Goal: Information Seeking & Learning: Learn about a topic

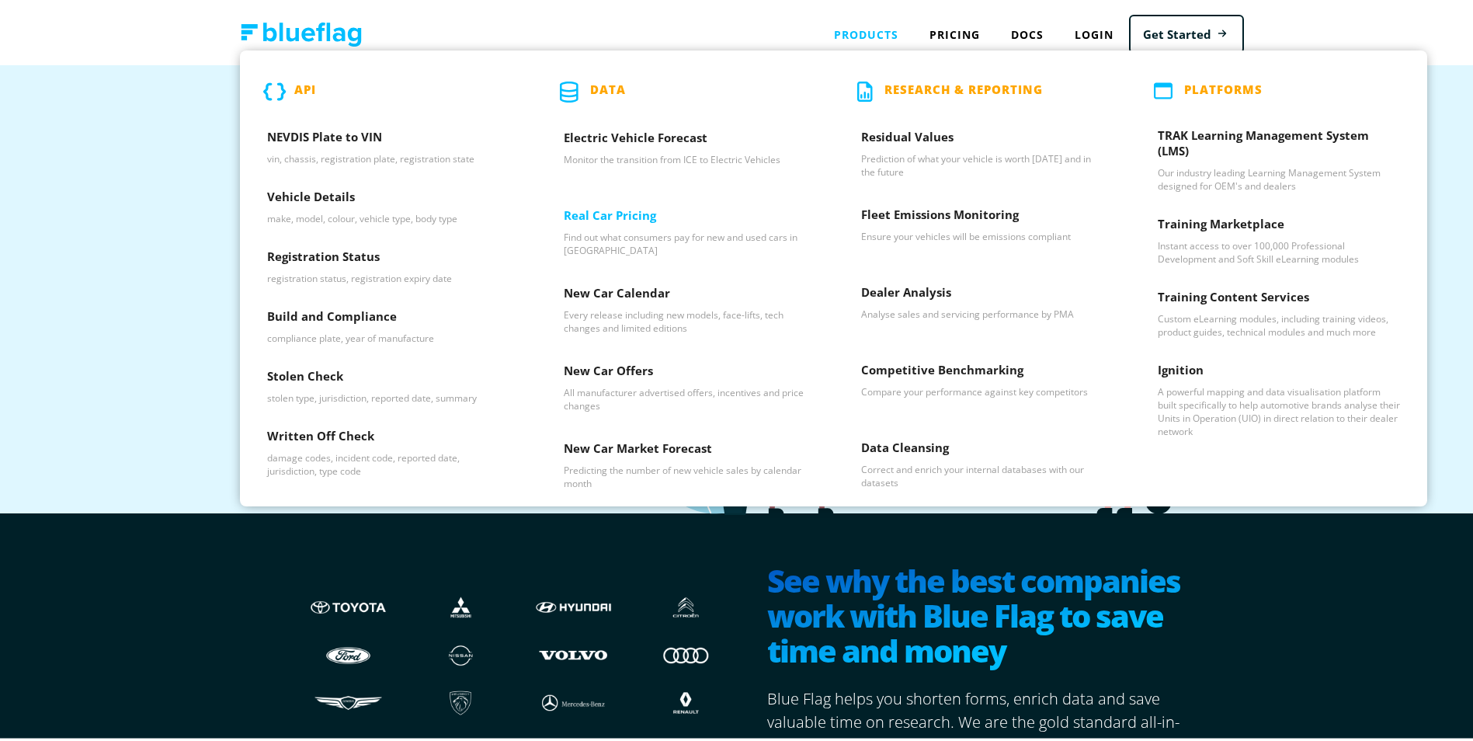
click at [652, 221] on h3 "Real Car Pricing" at bounding box center [685, 215] width 242 height 23
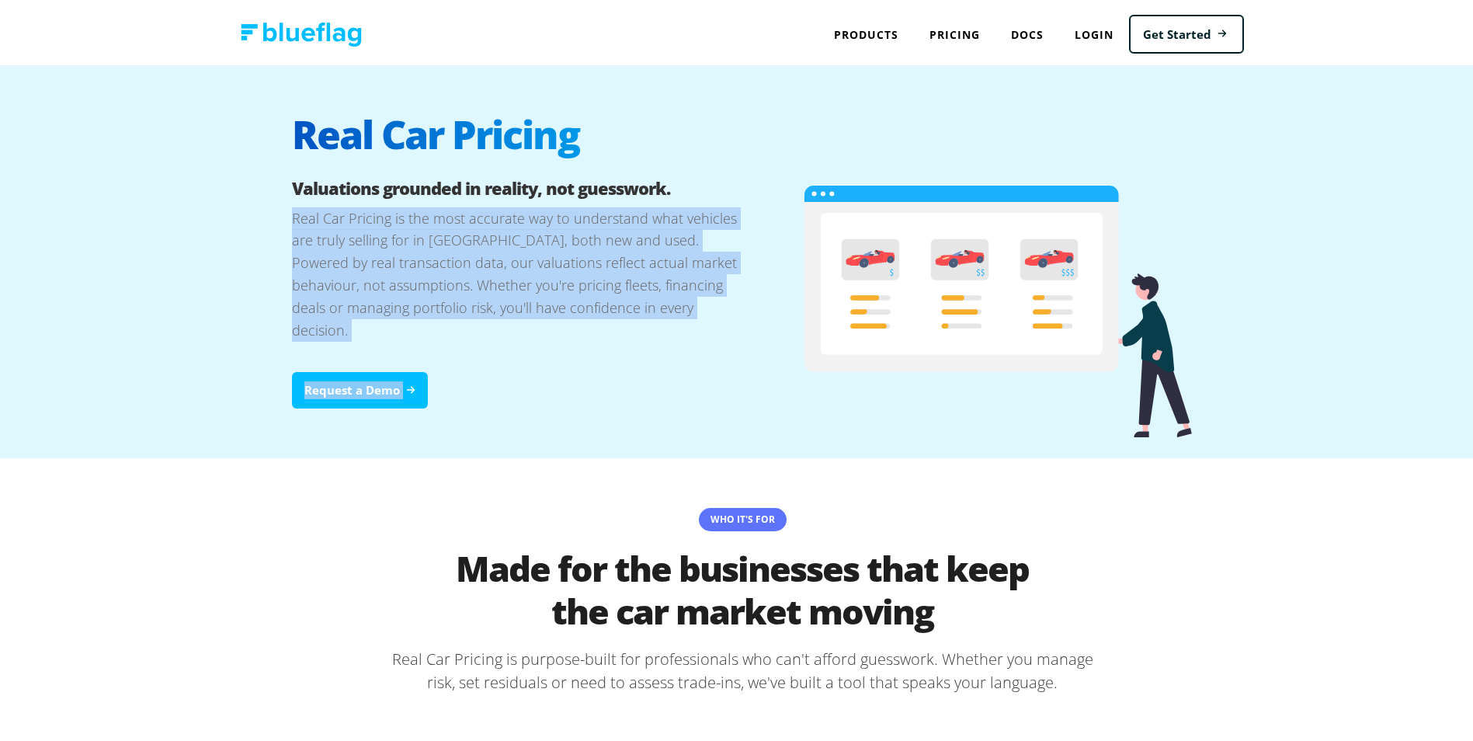
drag, startPoint x: 787, startPoint y: 311, endPoint x: 217, endPoint y: 219, distance: 578.0
click at [217, 219] on div "Real Car Pricing Valuations grounded in reality, not guesswork. Real Car Pricin…" at bounding box center [742, 258] width 1485 height 393
drag, startPoint x: 217, startPoint y: 219, endPoint x: 499, endPoint y: 255, distance: 285.0
click at [499, 255] on p "Real Car Pricing is the most accurate way to understand what vehicles are truly…" at bounding box center [517, 286] width 450 height 165
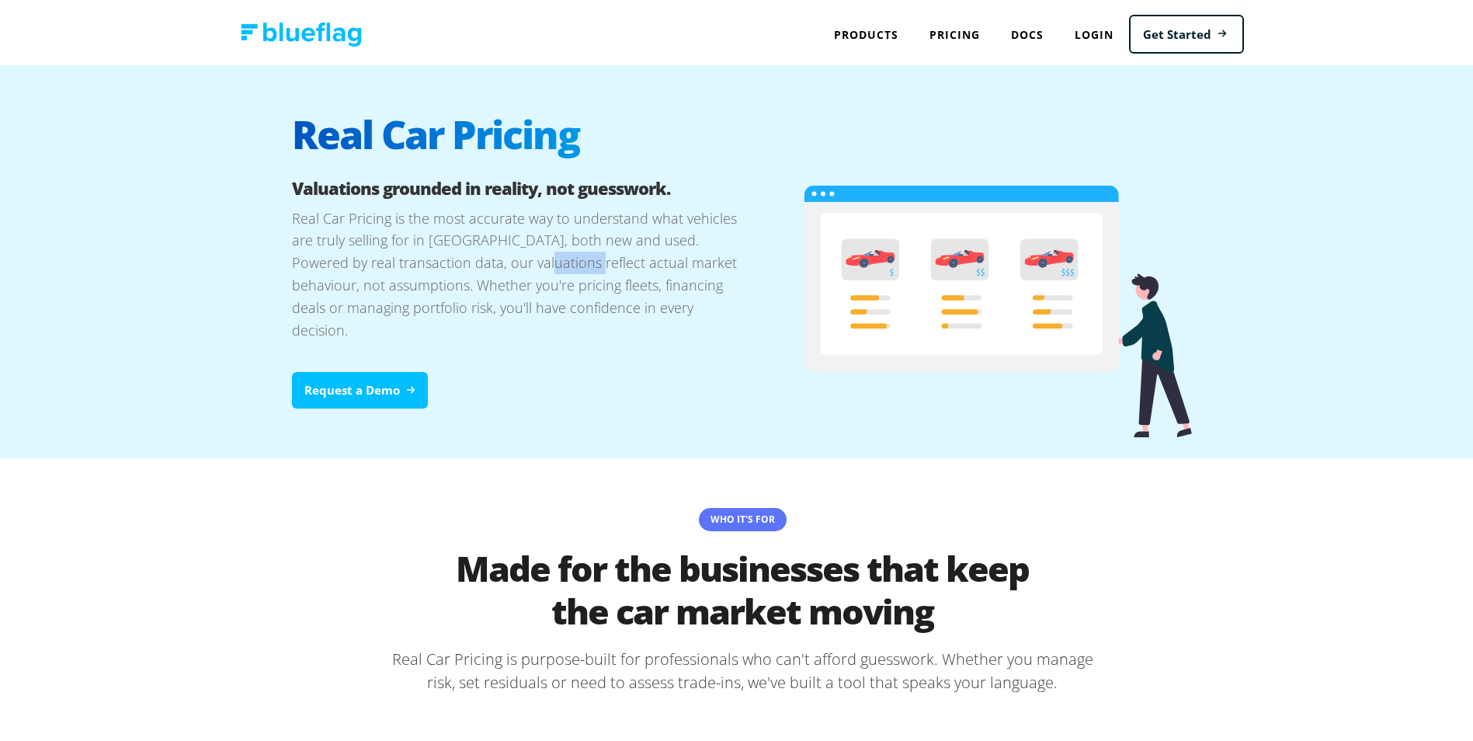
click at [499, 255] on p "Real Car Pricing is the most accurate way to understand what vehicles are truly…" at bounding box center [517, 286] width 450 height 165
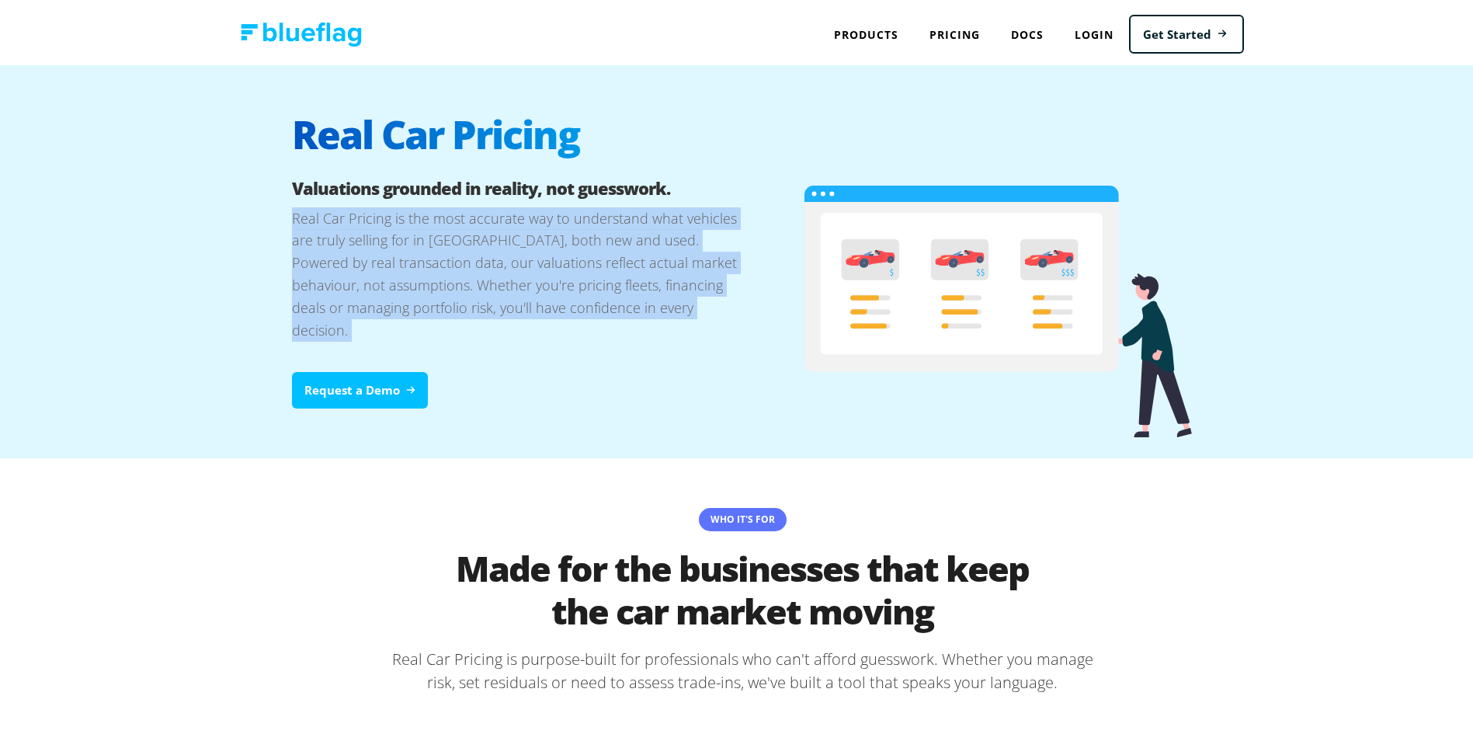
click at [499, 255] on p "Real Car Pricing is the most accurate way to understand what vehicles are truly…" at bounding box center [517, 286] width 450 height 165
drag, startPoint x: 499, startPoint y: 255, endPoint x: 509, endPoint y: 313, distance: 58.3
click at [509, 313] on p "Real Car Pricing is the most accurate way to understand what vehicles are truly…" at bounding box center [517, 286] width 450 height 165
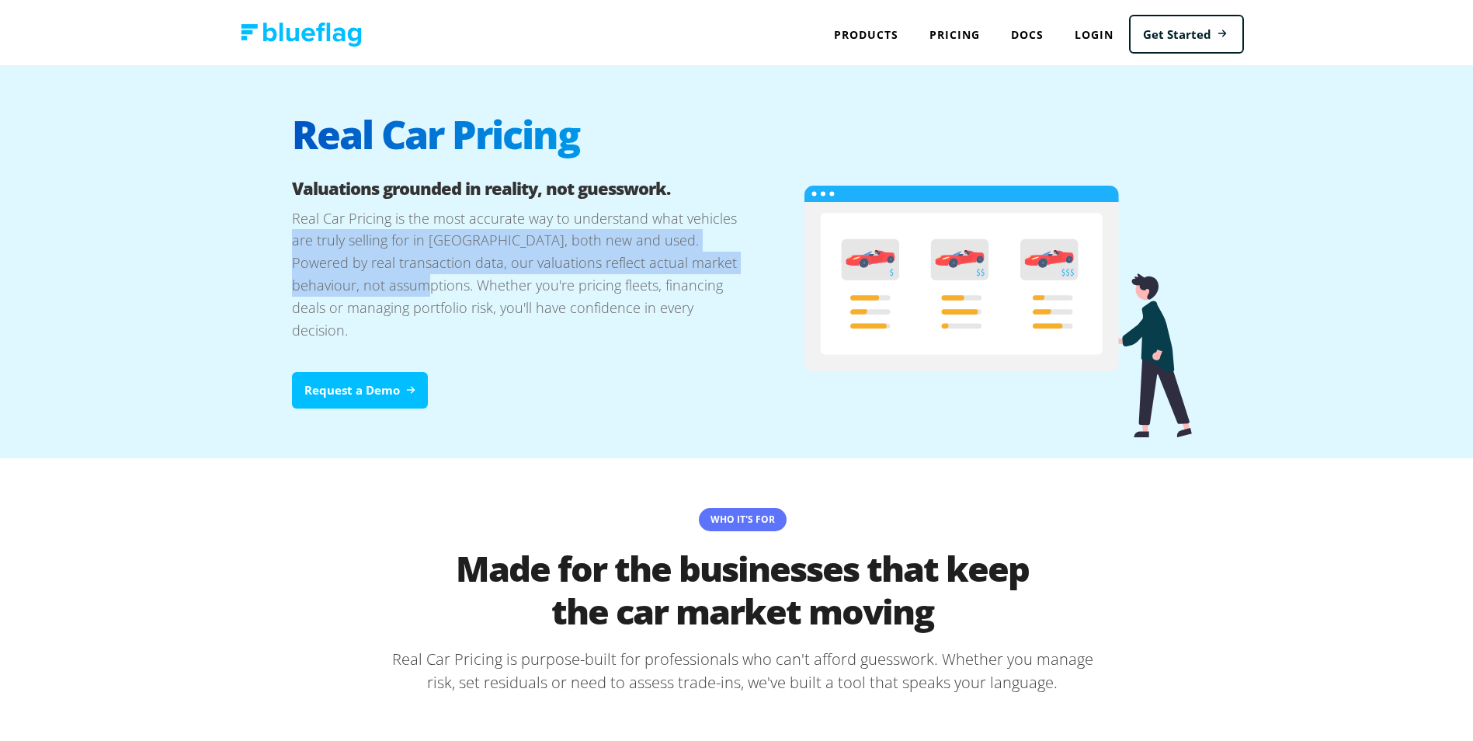
drag, startPoint x: 251, startPoint y: 235, endPoint x: 376, endPoint y: 280, distance: 133.1
click at [376, 280] on div "Real Car Pricing Valuations grounded in reality, not guesswork. Real Car Pricin…" at bounding box center [742, 258] width 1485 height 393
click at [376, 280] on p "Real Car Pricing is the most accurate way to understand what vehicles are truly…" at bounding box center [517, 286] width 450 height 165
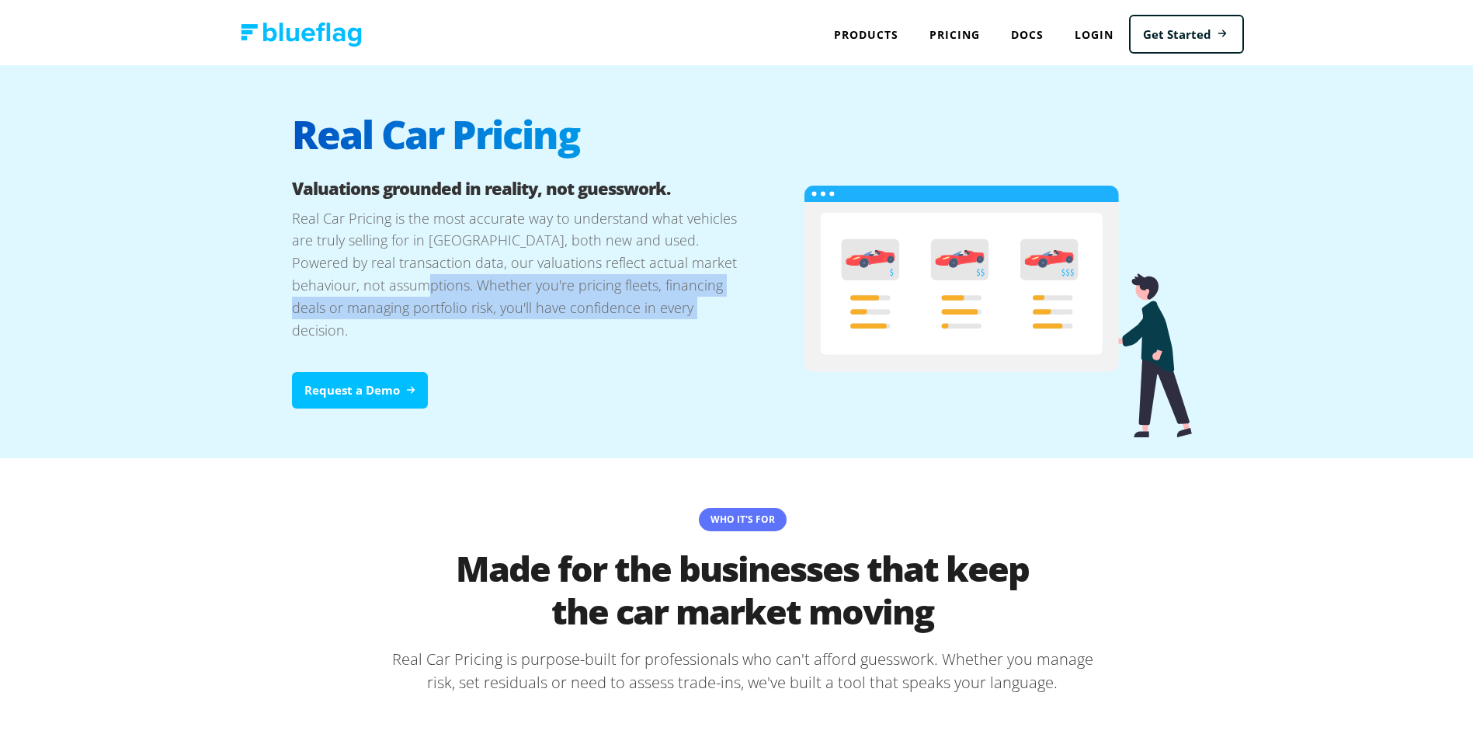
drag, startPoint x: 376, startPoint y: 280, endPoint x: 609, endPoint y: 307, distance: 234.5
click at [609, 307] on p "Real Car Pricing is the most accurate way to understand what vehicles are truly…" at bounding box center [517, 286] width 450 height 165
click at [612, 308] on p "Real Car Pricing is the most accurate way to understand what vehicles are truly…" at bounding box center [517, 286] width 450 height 165
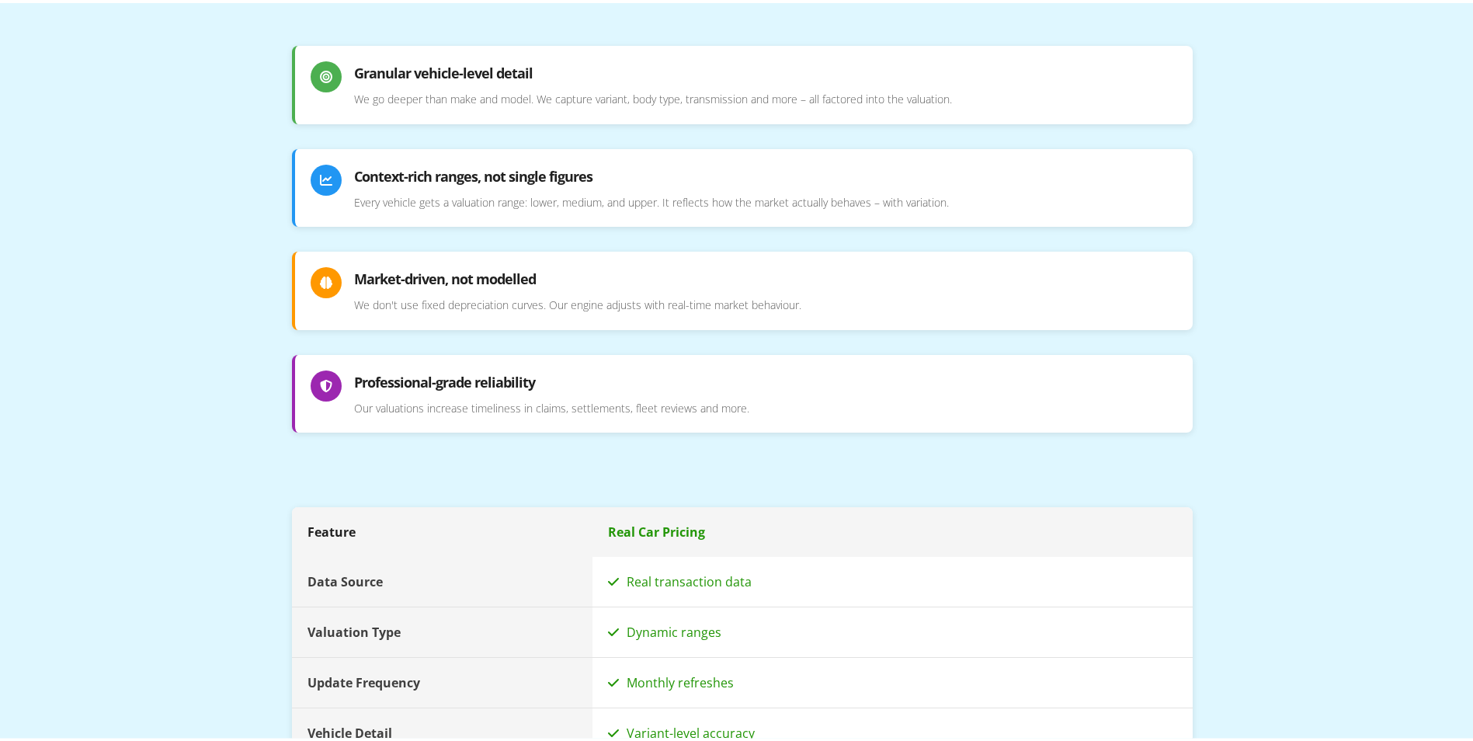
scroll to position [1708, 0]
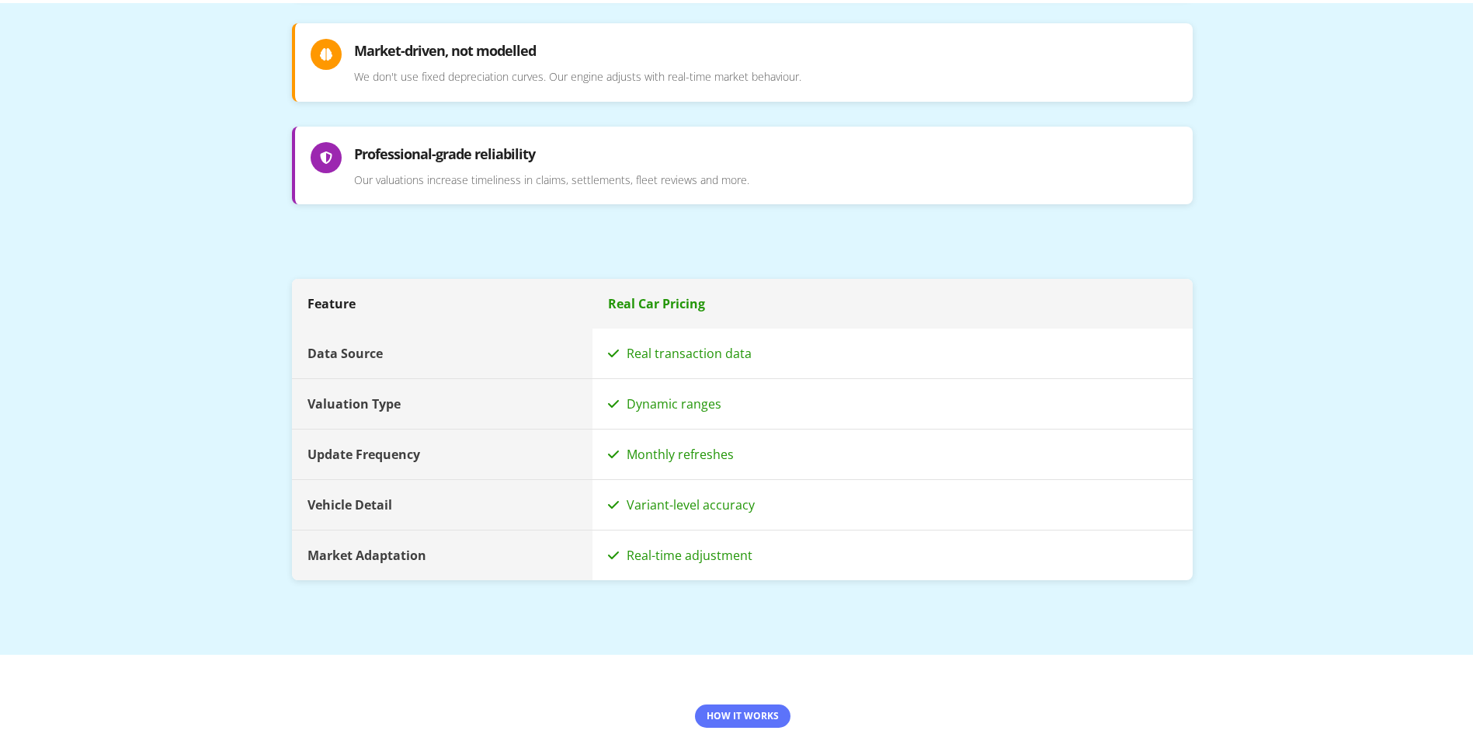
click at [654, 527] on div "Real-time adjustment" at bounding box center [892, 552] width 600 height 50
drag, startPoint x: 654, startPoint y: 521, endPoint x: 579, endPoint y: 475, distance: 87.5
click at [579, 477] on div "Vehicle Detail" at bounding box center [442, 502] width 301 height 50
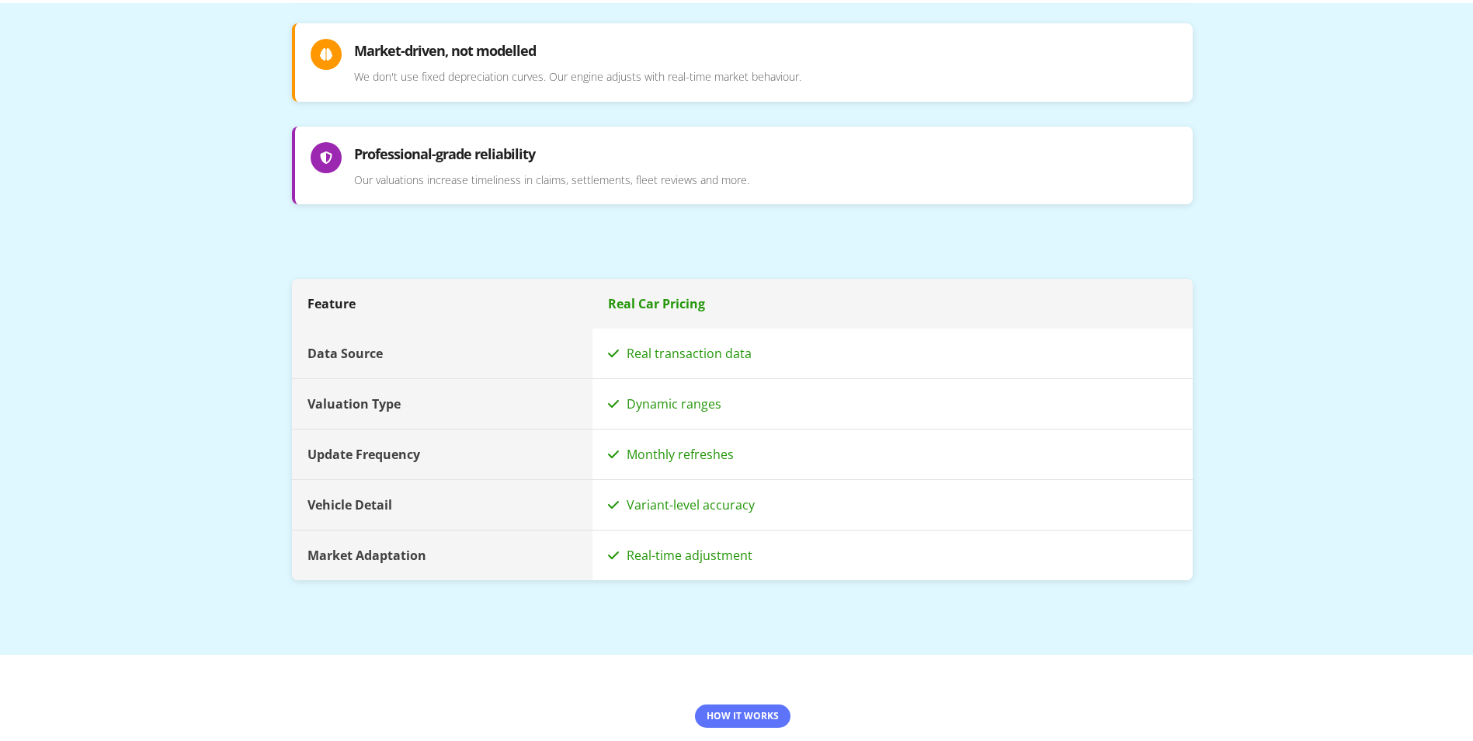
click at [616, 477] on div "Variant-level accuracy" at bounding box center [892, 502] width 600 height 50
drag, startPoint x: 616, startPoint y: 472, endPoint x: 620, endPoint y: 439, distance: 33.6
click at [620, 439] on div "Monthly refreshes" at bounding box center [892, 451] width 600 height 50
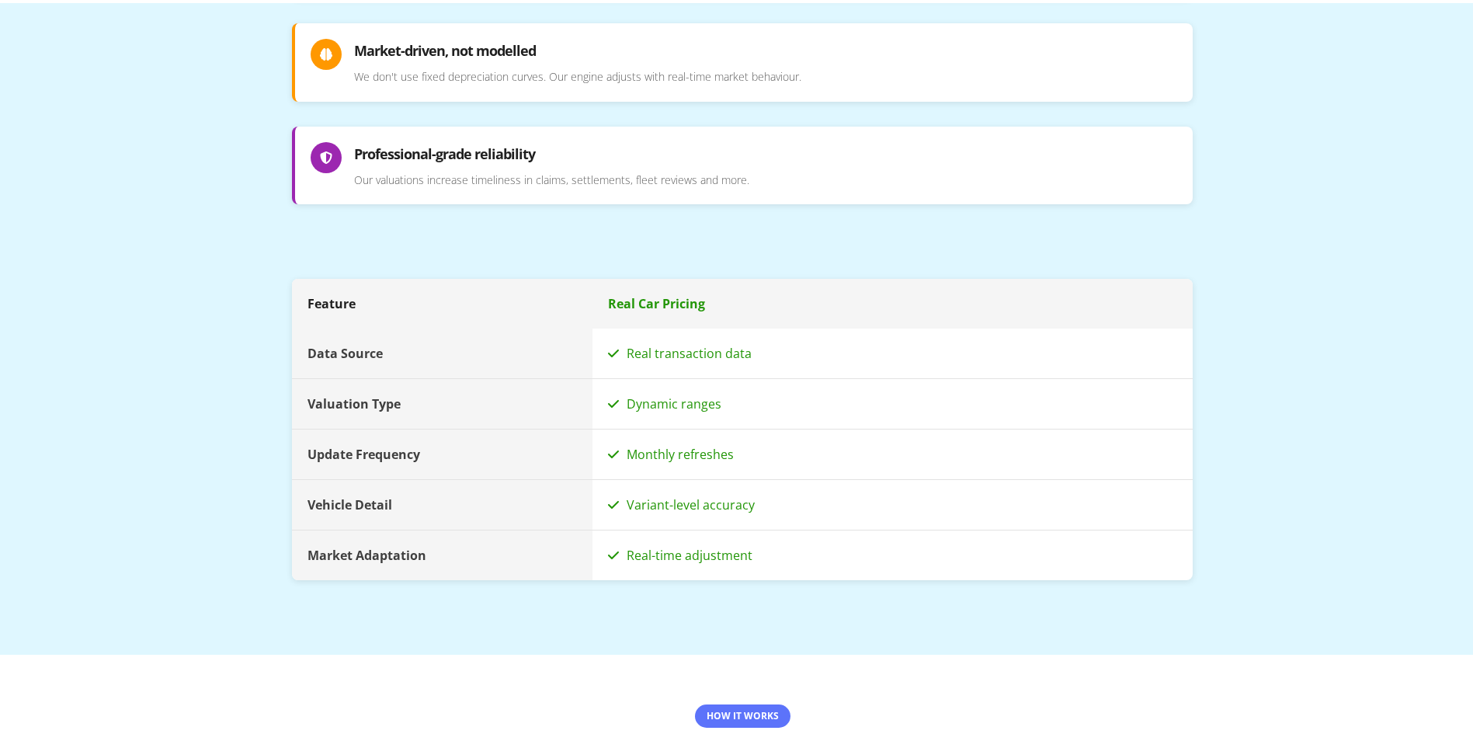
click at [629, 429] on div "Monthly refreshes" at bounding box center [892, 451] width 600 height 50
drag, startPoint x: 629, startPoint y: 429, endPoint x: 621, endPoint y: 414, distance: 17.4
click at [621, 426] on div "Monthly refreshes" at bounding box center [892, 451] width 600 height 50
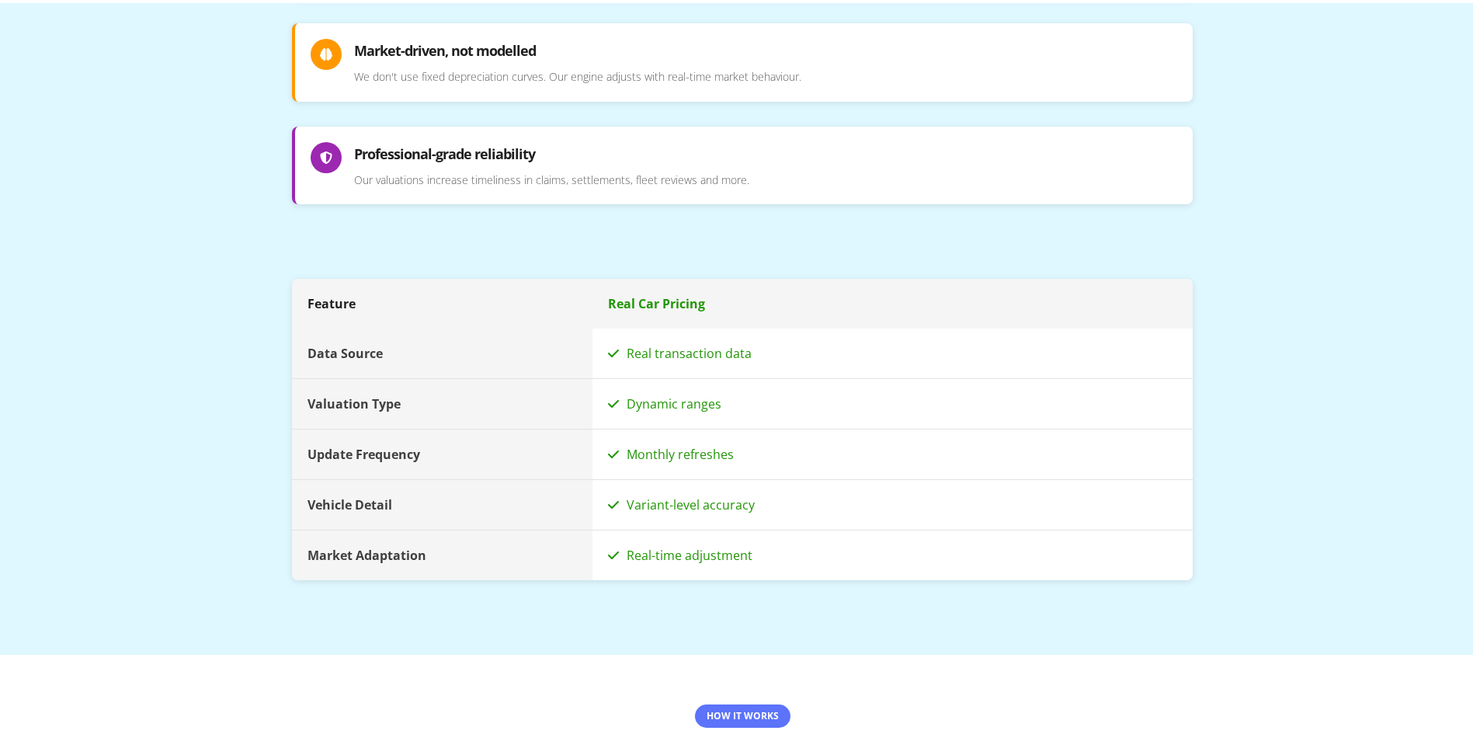
click at [633, 381] on div "Dynamic ranges" at bounding box center [892, 401] width 600 height 50
click at [632, 381] on div "Dynamic ranges" at bounding box center [892, 401] width 600 height 50
drag, startPoint x: 632, startPoint y: 381, endPoint x: 639, endPoint y: 325, distance: 57.1
click at [639, 325] on div "Real transaction data" at bounding box center [892, 350] width 600 height 50
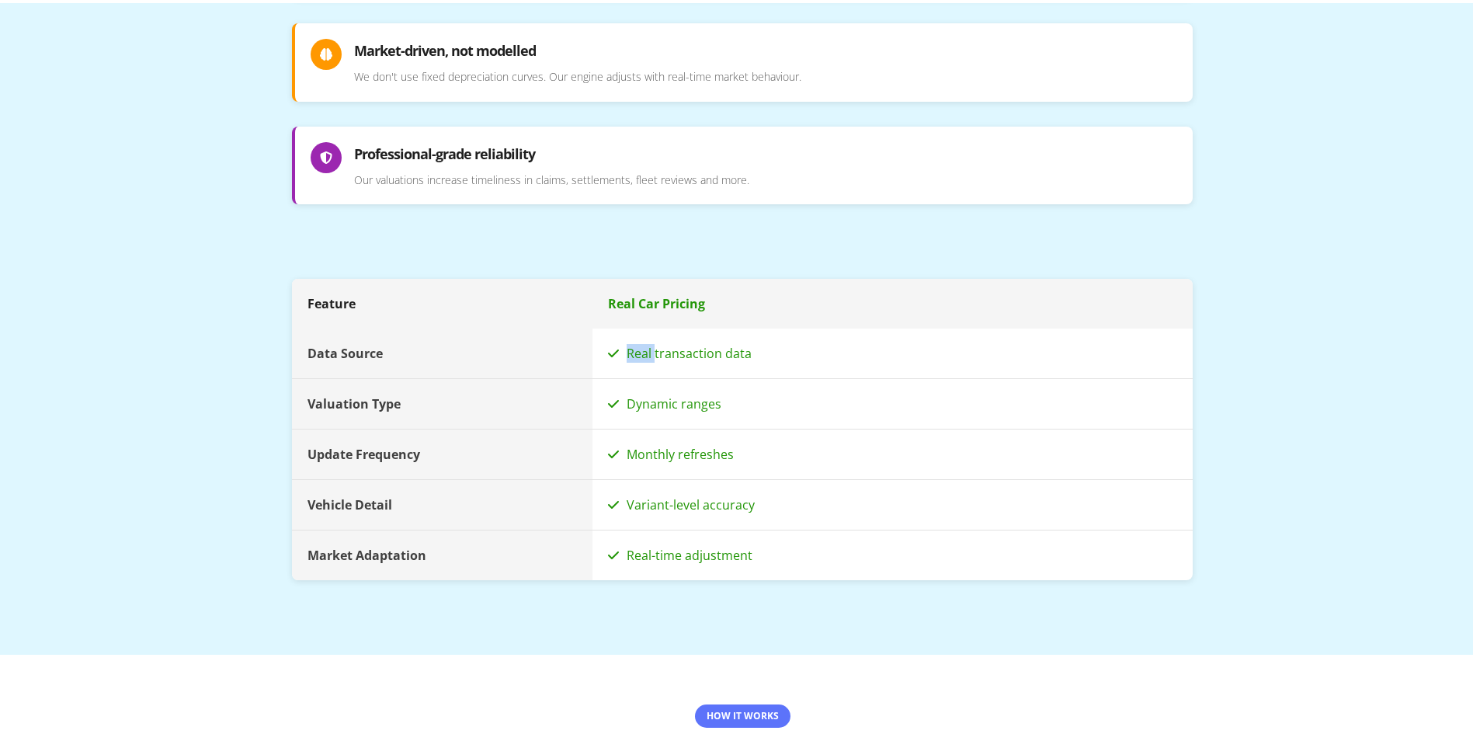
click at [639, 325] on div "Real transaction data" at bounding box center [892, 350] width 600 height 50
drag, startPoint x: 639, startPoint y: 325, endPoint x: 833, endPoint y: 564, distance: 308.0
click at [833, 564] on section "Feature Real Car Pricing Data Source Real transaction data Valuation Type Dynam…" at bounding box center [742, 401] width 901 height 401
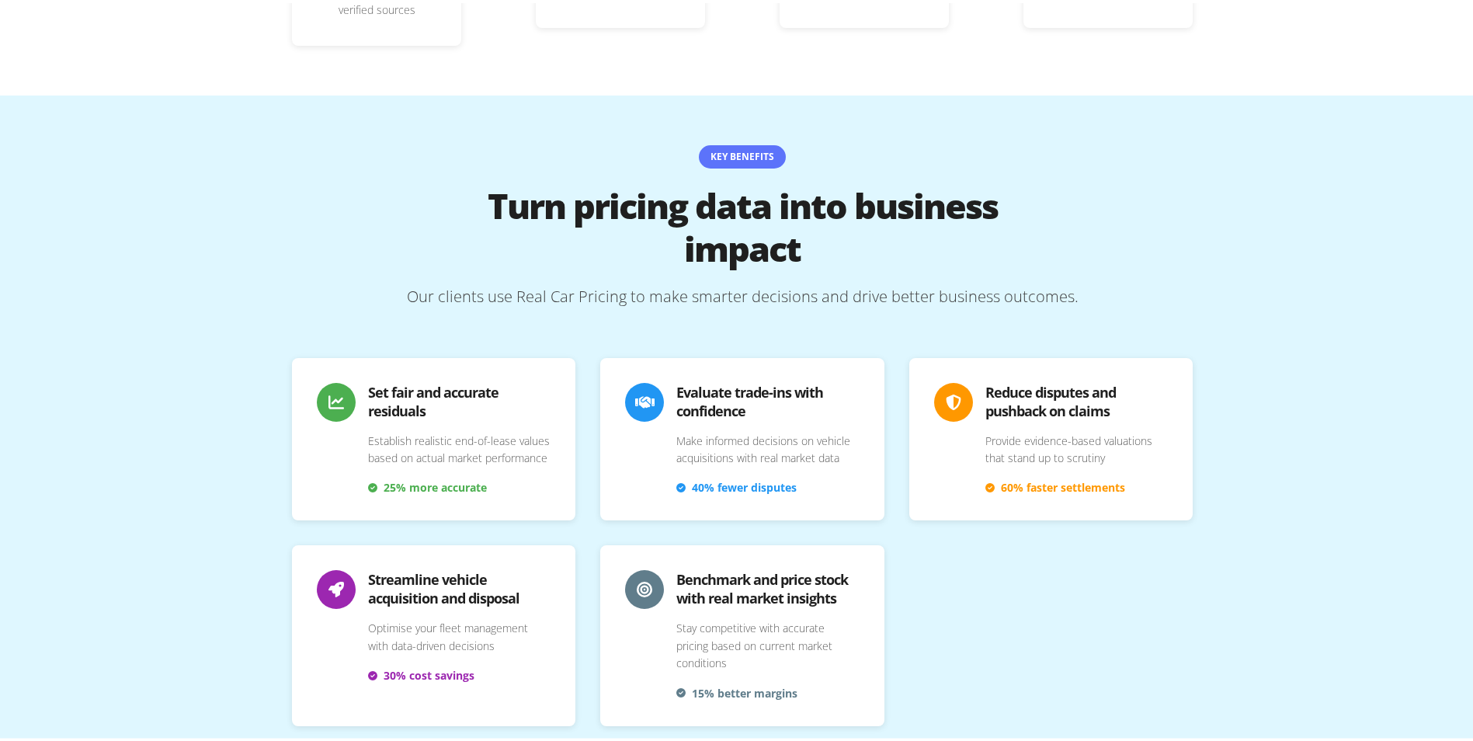
scroll to position [3036, 0]
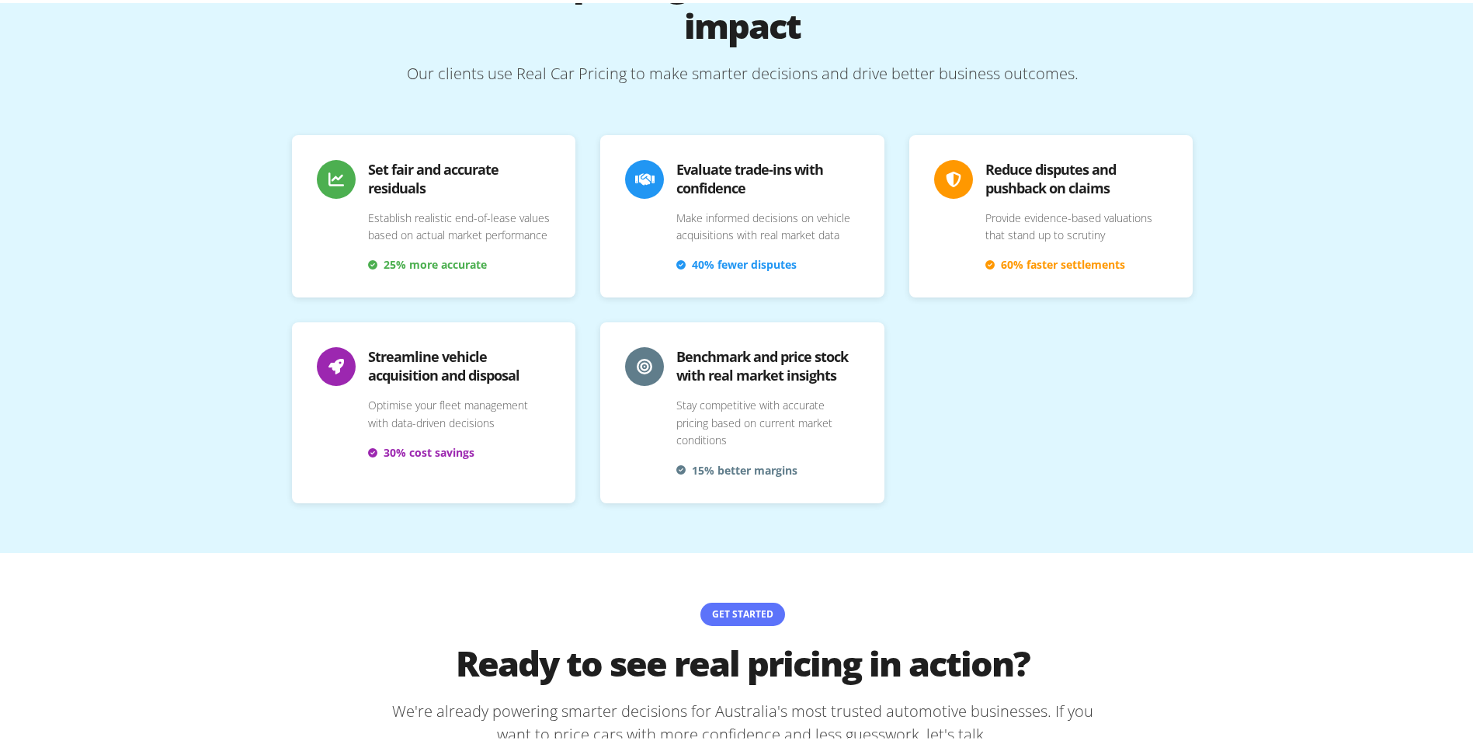
drag, startPoint x: 1152, startPoint y: 669, endPoint x: 1132, endPoint y: 783, distance: 115.2
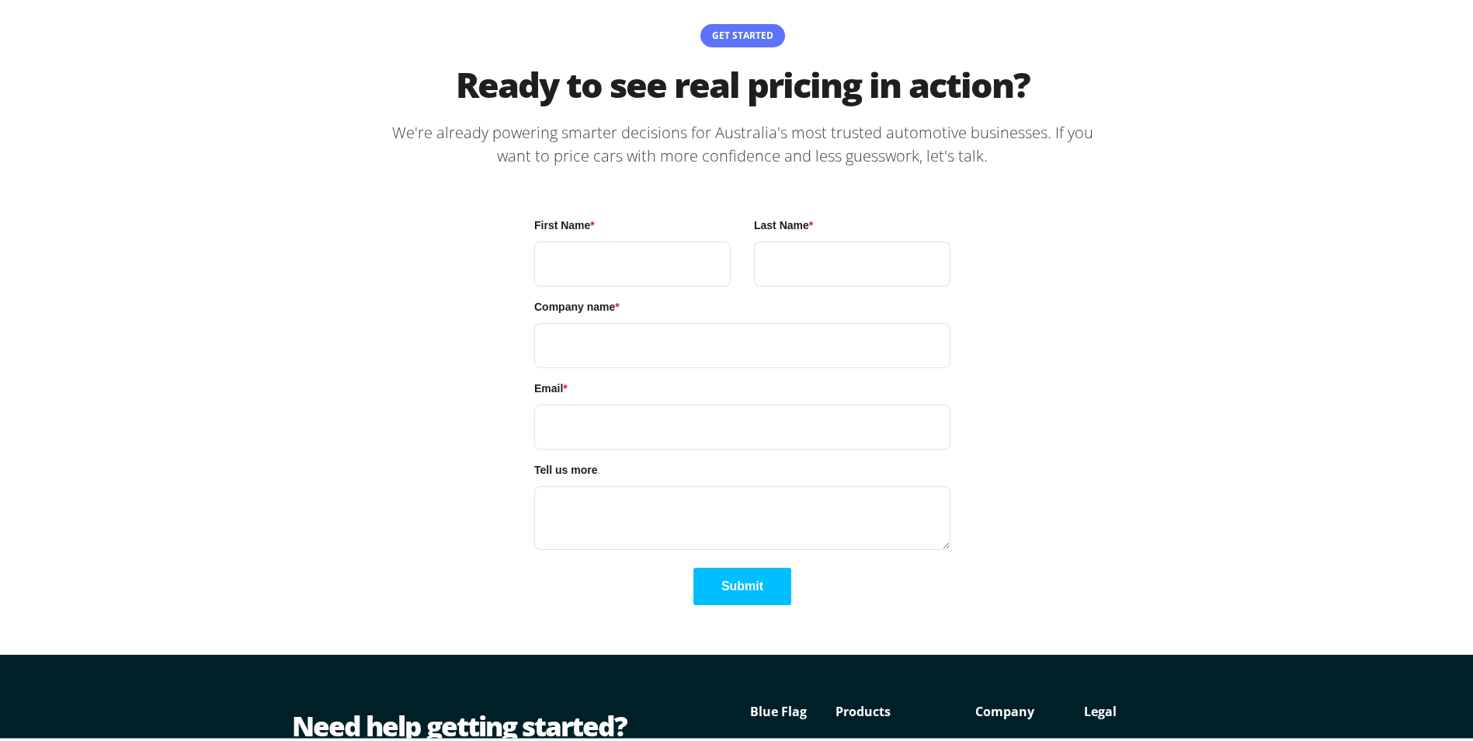
drag, startPoint x: 1178, startPoint y: 207, endPoint x: 1196, endPoint y: 410, distance: 203.5
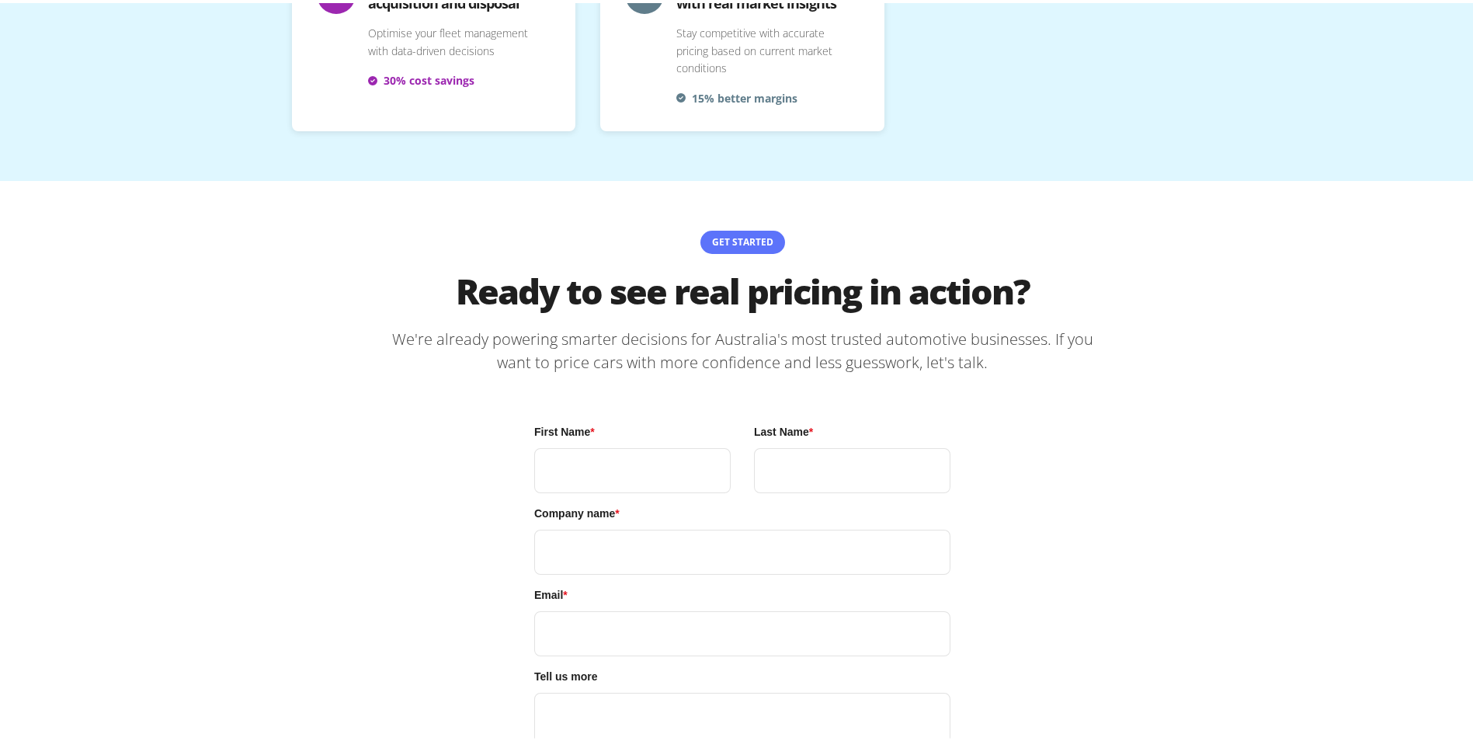
drag, startPoint x: 1182, startPoint y: 634, endPoint x: 1204, endPoint y: 783, distance: 151.5
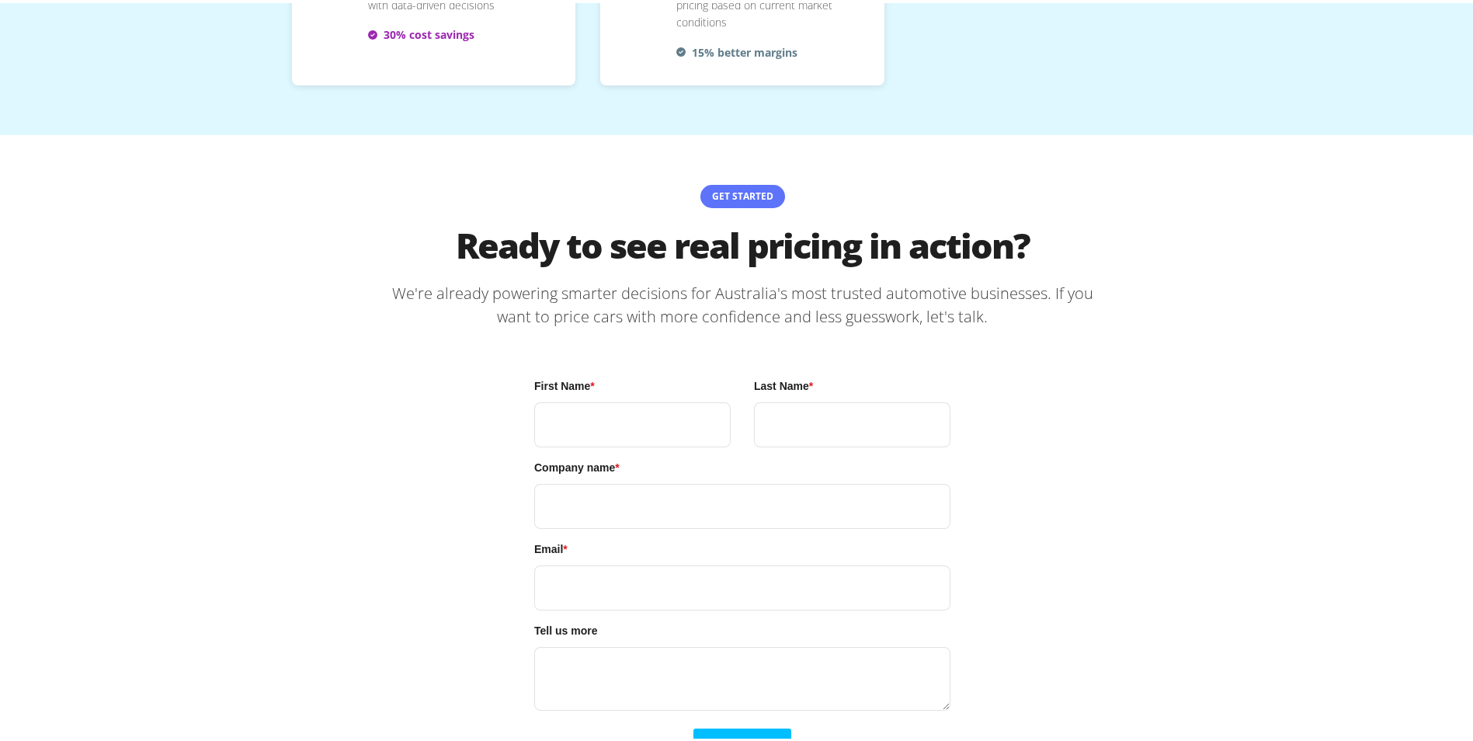
scroll to position [3747, 0]
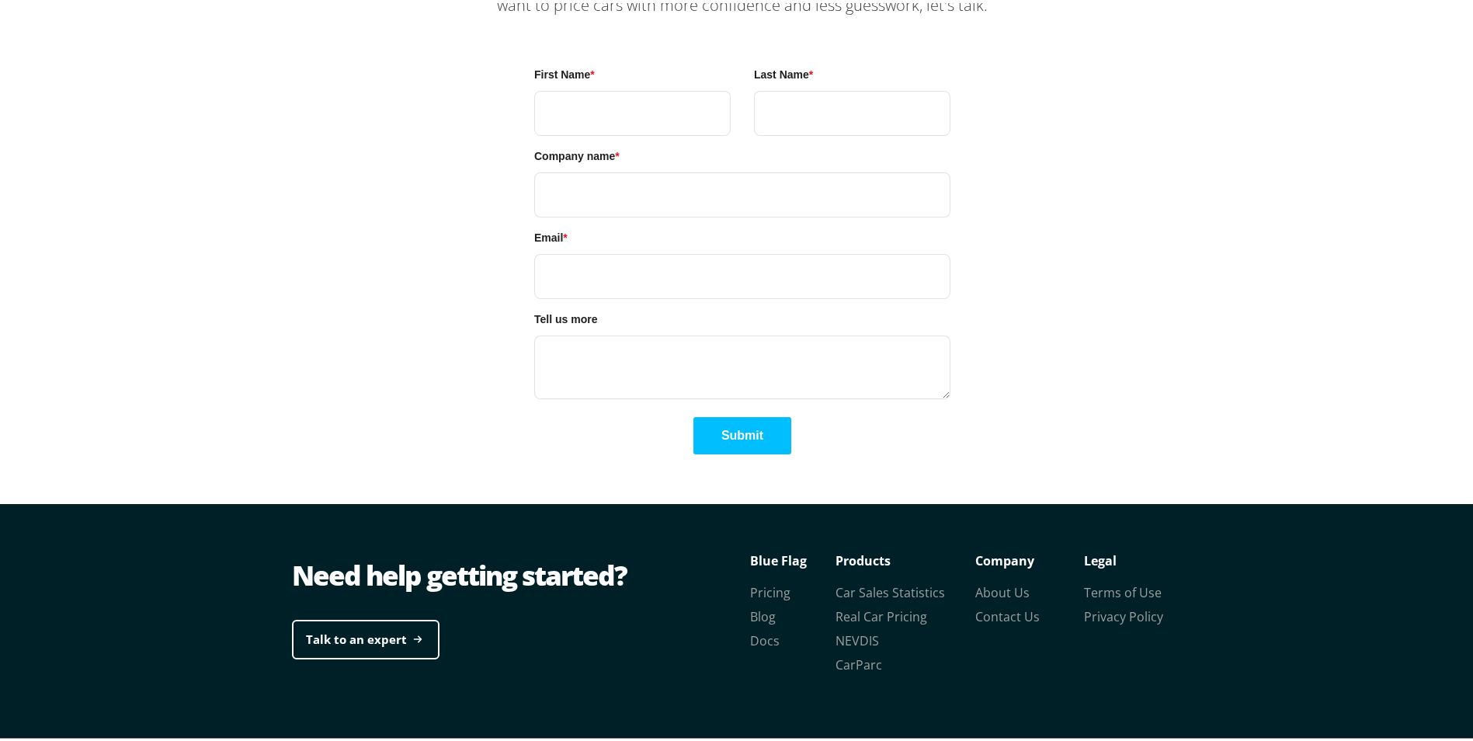
drag, startPoint x: 1186, startPoint y: 230, endPoint x: 1249, endPoint y: 680, distance: 454.7
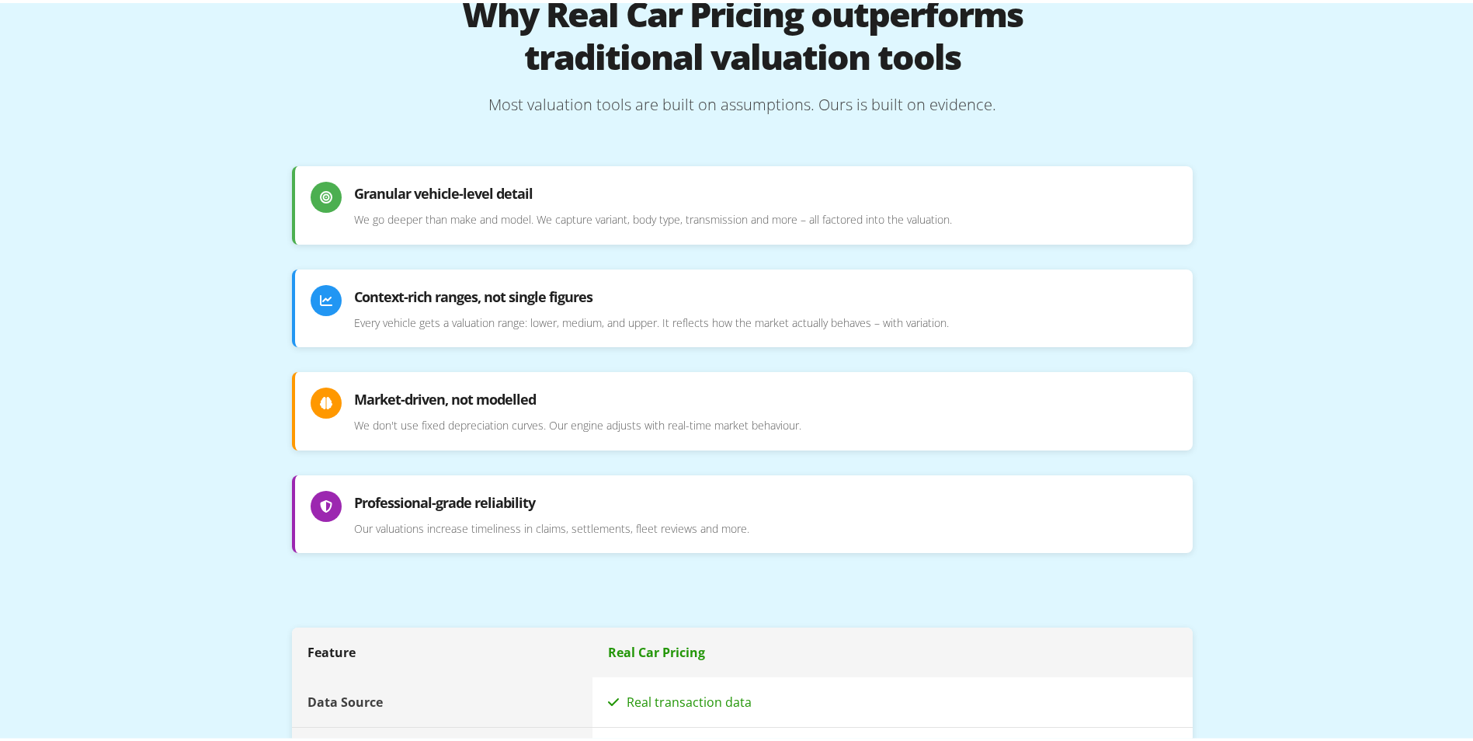
scroll to position [0, 0]
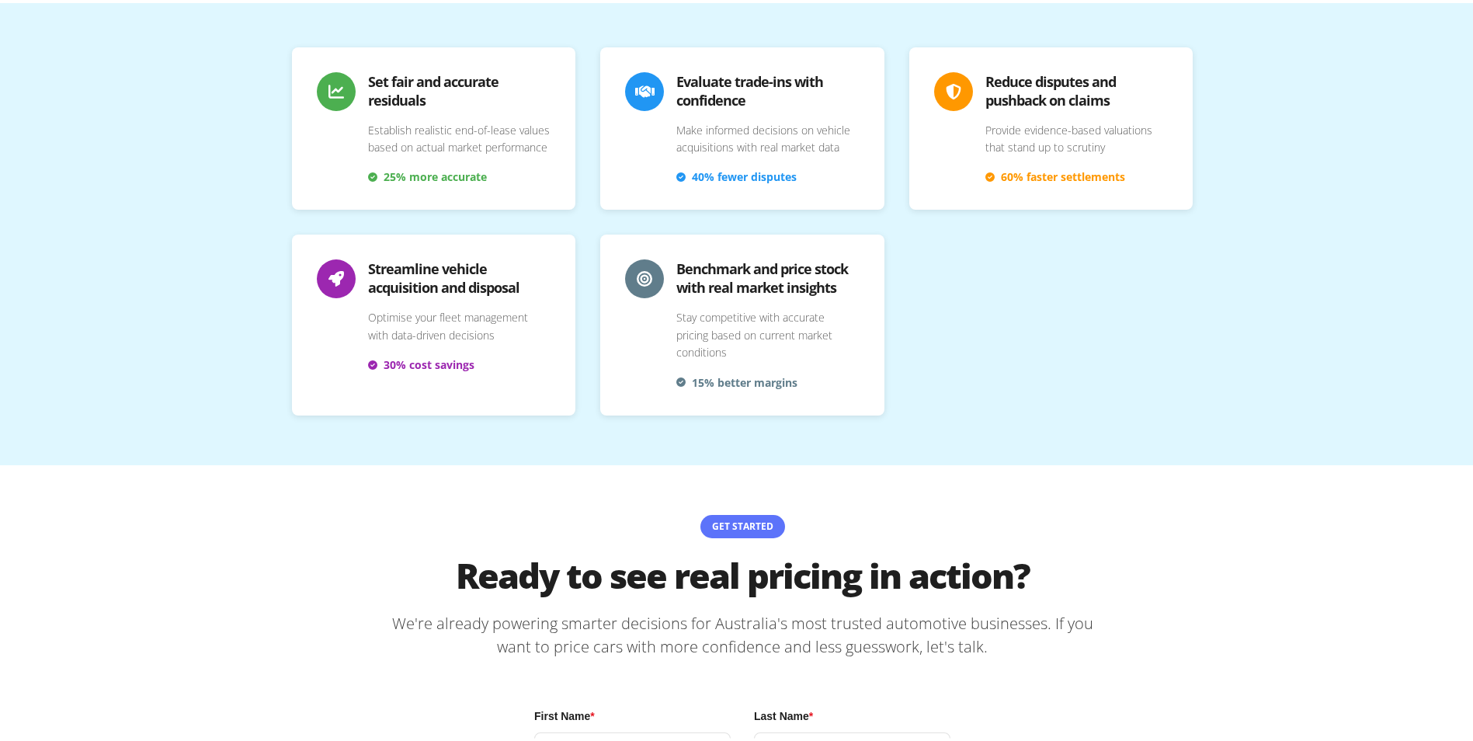
scroll to position [3747, 0]
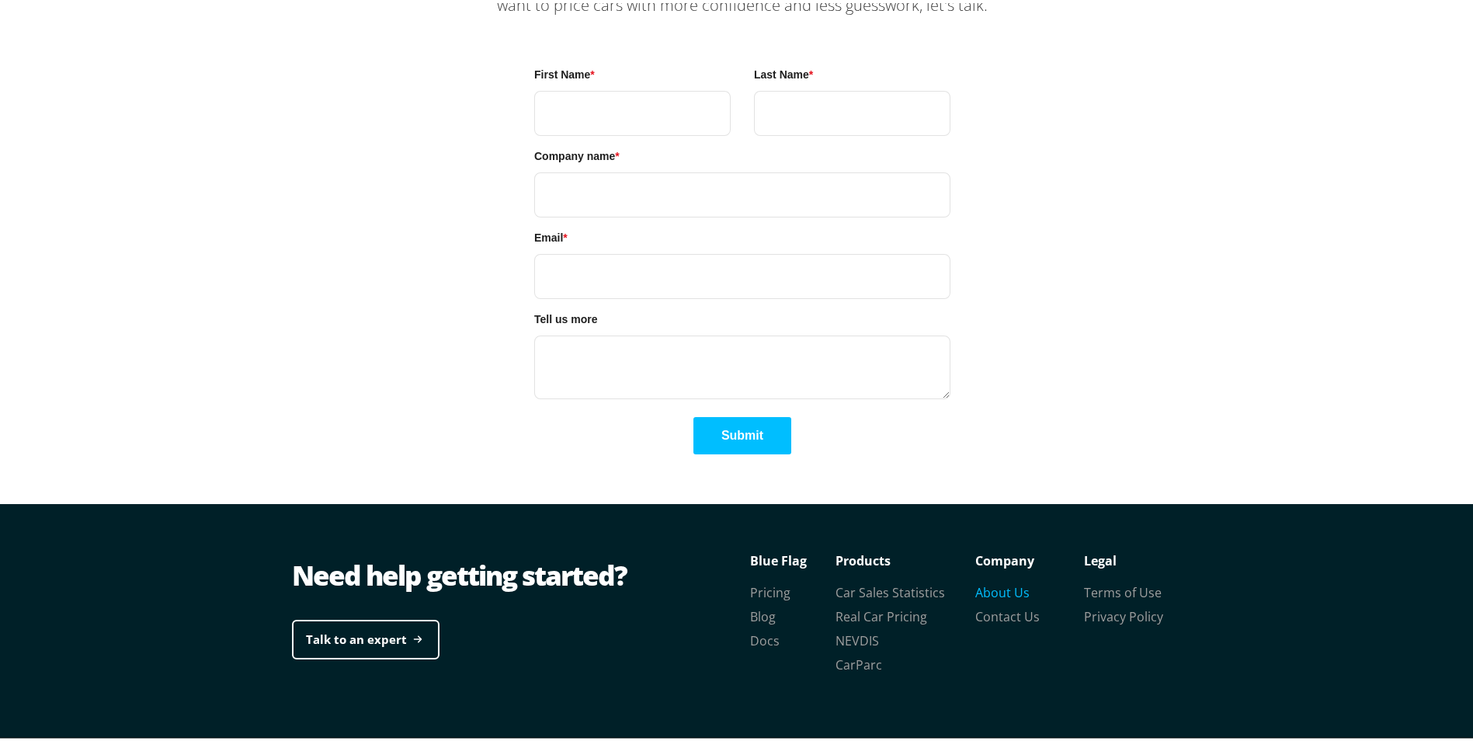
click at [1002, 581] on link "About Us" at bounding box center [1002, 589] width 54 height 17
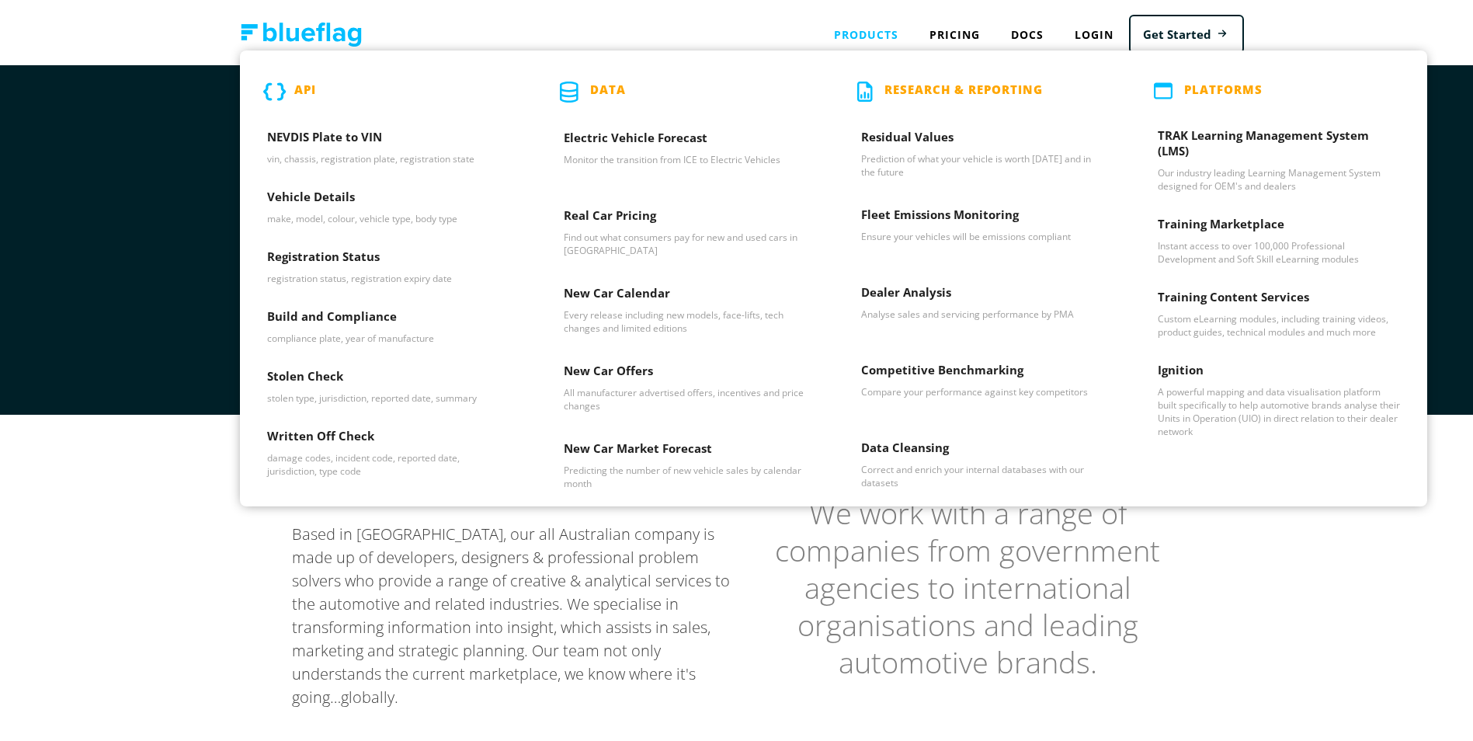
click at [822, 26] on div "Products API NEVDIS Plate to VIN vin, chassis, registration plate, registration…" at bounding box center [866, 32] width 96 height 32
click at [669, 208] on h3 "Real Car Pricing" at bounding box center [685, 215] width 242 height 23
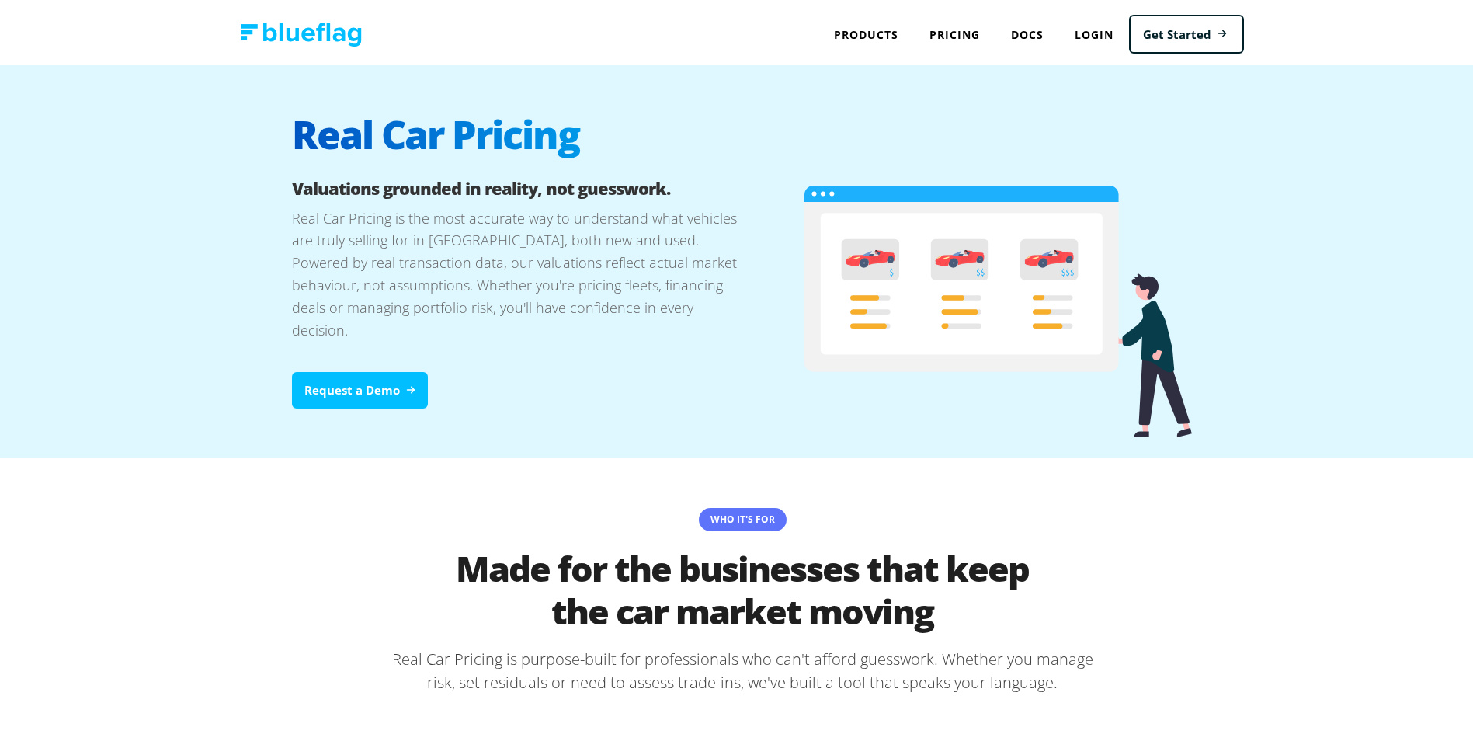
drag, startPoint x: 401, startPoint y: 401, endPoint x: 391, endPoint y: 34, distance: 366.6
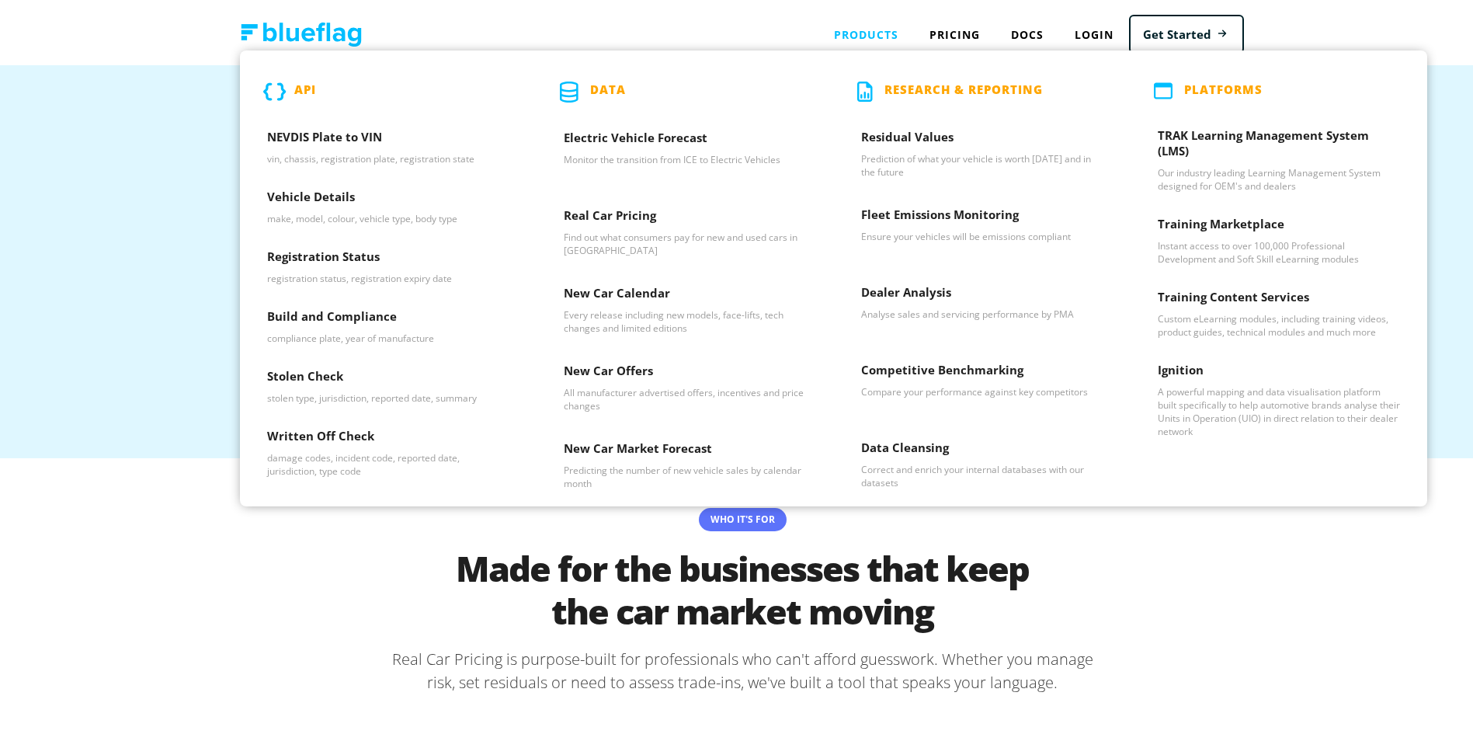
click at [863, 27] on div "Products API NEVDIS Plate to VIN vin, chassis, registration plate, registration…" at bounding box center [866, 32] width 96 height 32
click at [380, 145] on h3 "NEVDIS Plate to VIN" at bounding box center [388, 137] width 242 height 23
click at [884, 43] on div "Products API NEVDIS Plate to VIN vin, chassis, registration plate, registration…" at bounding box center [866, 32] width 96 height 32
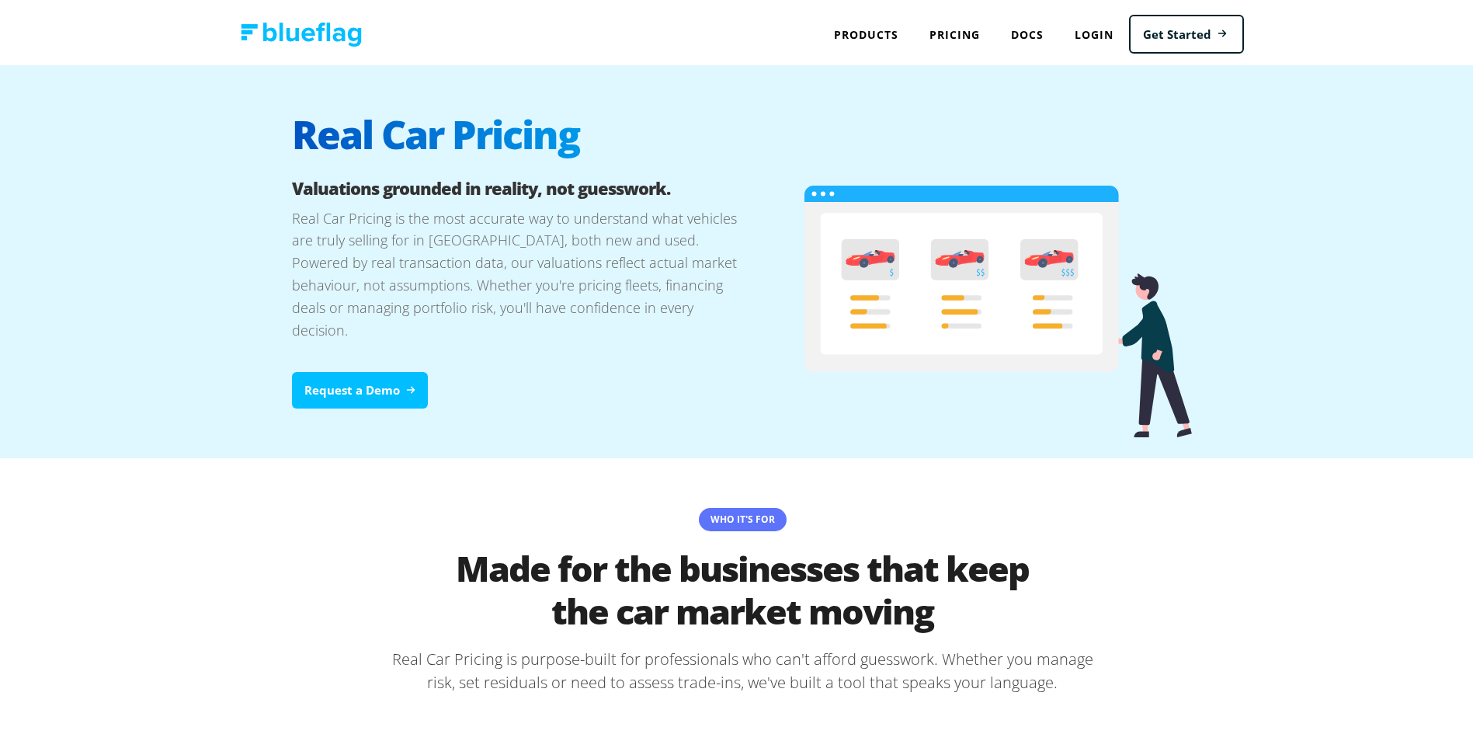
drag, startPoint x: 65, startPoint y: 588, endPoint x: 119, endPoint y: 417, distance: 179.0
drag, startPoint x: 169, startPoint y: 606, endPoint x: 154, endPoint y: 7, distance: 599.6
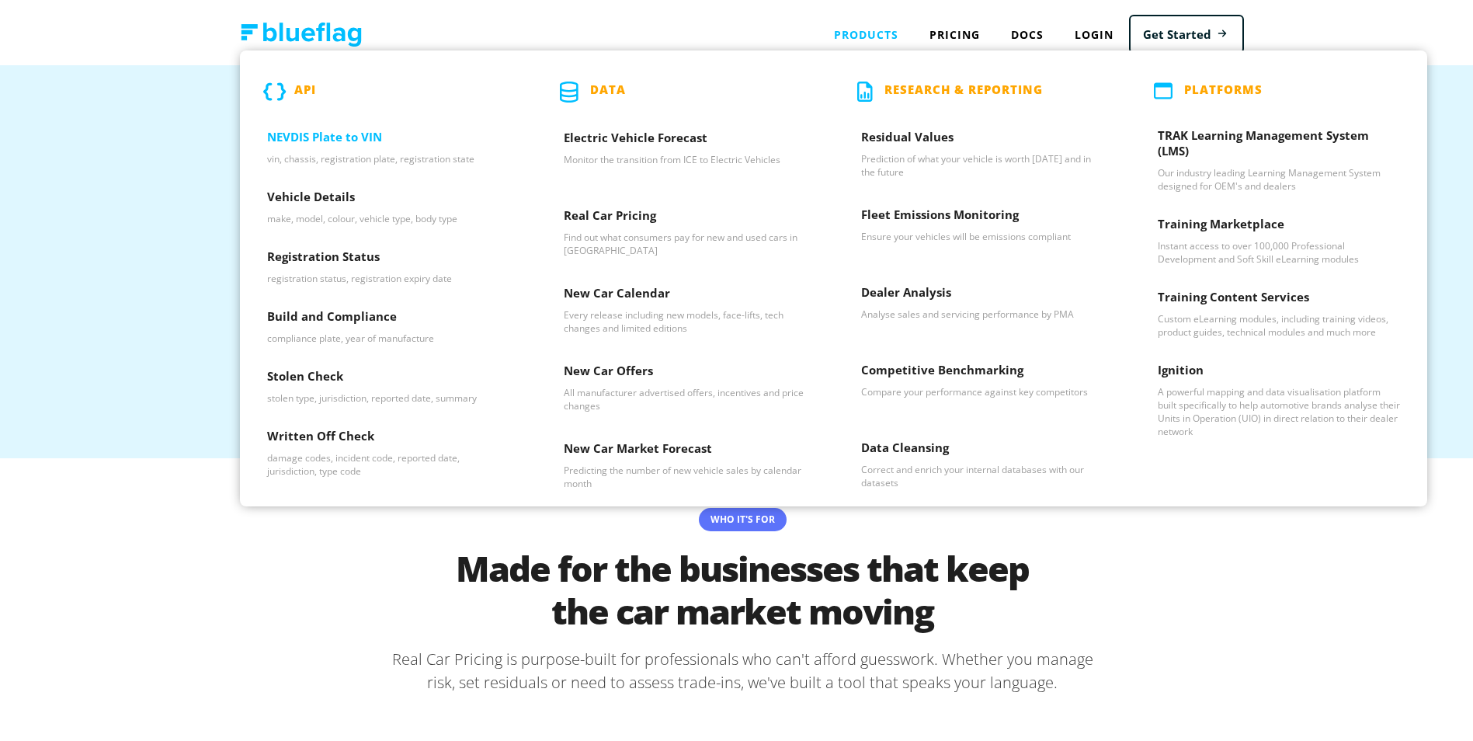
click at [377, 144] on h3 "NEVDIS Plate to VIN" at bounding box center [388, 137] width 242 height 23
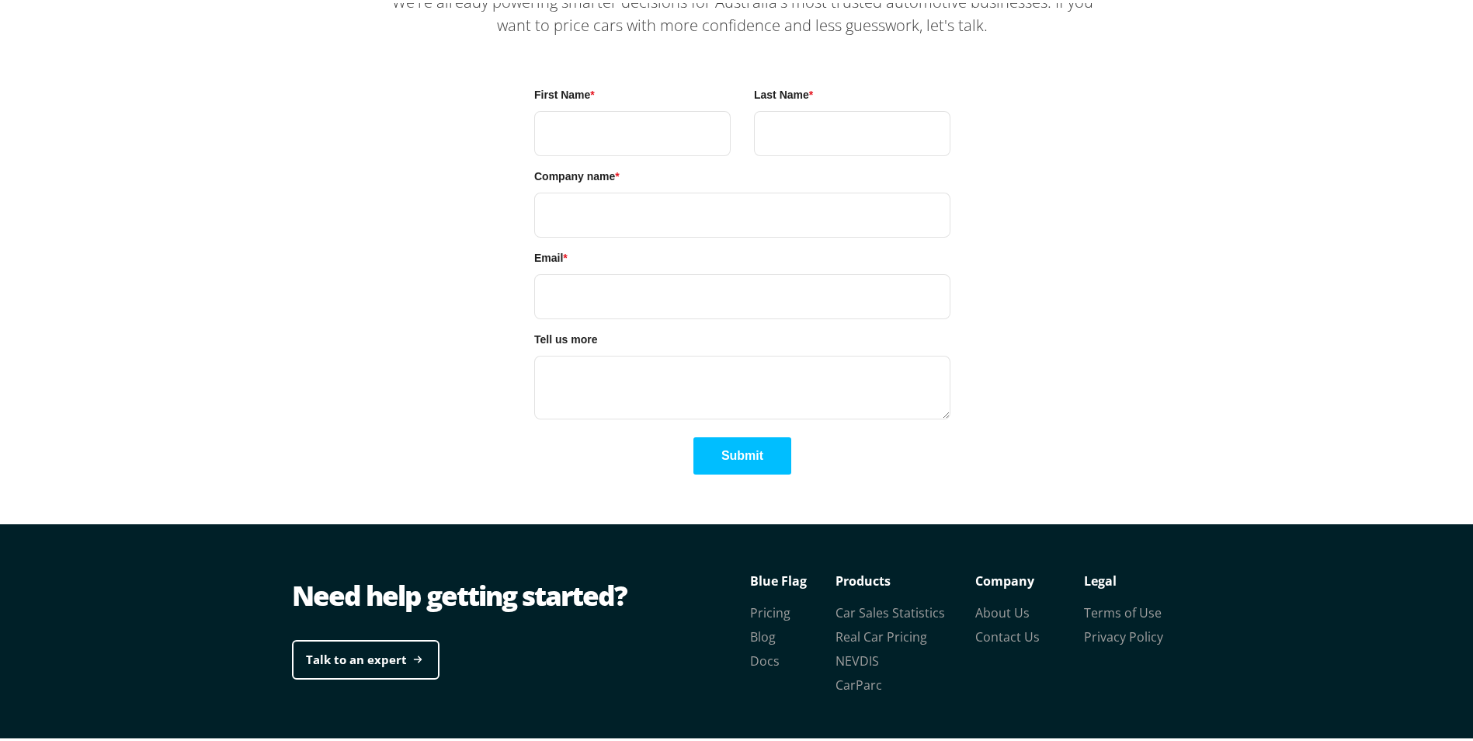
scroll to position [3747, 0]
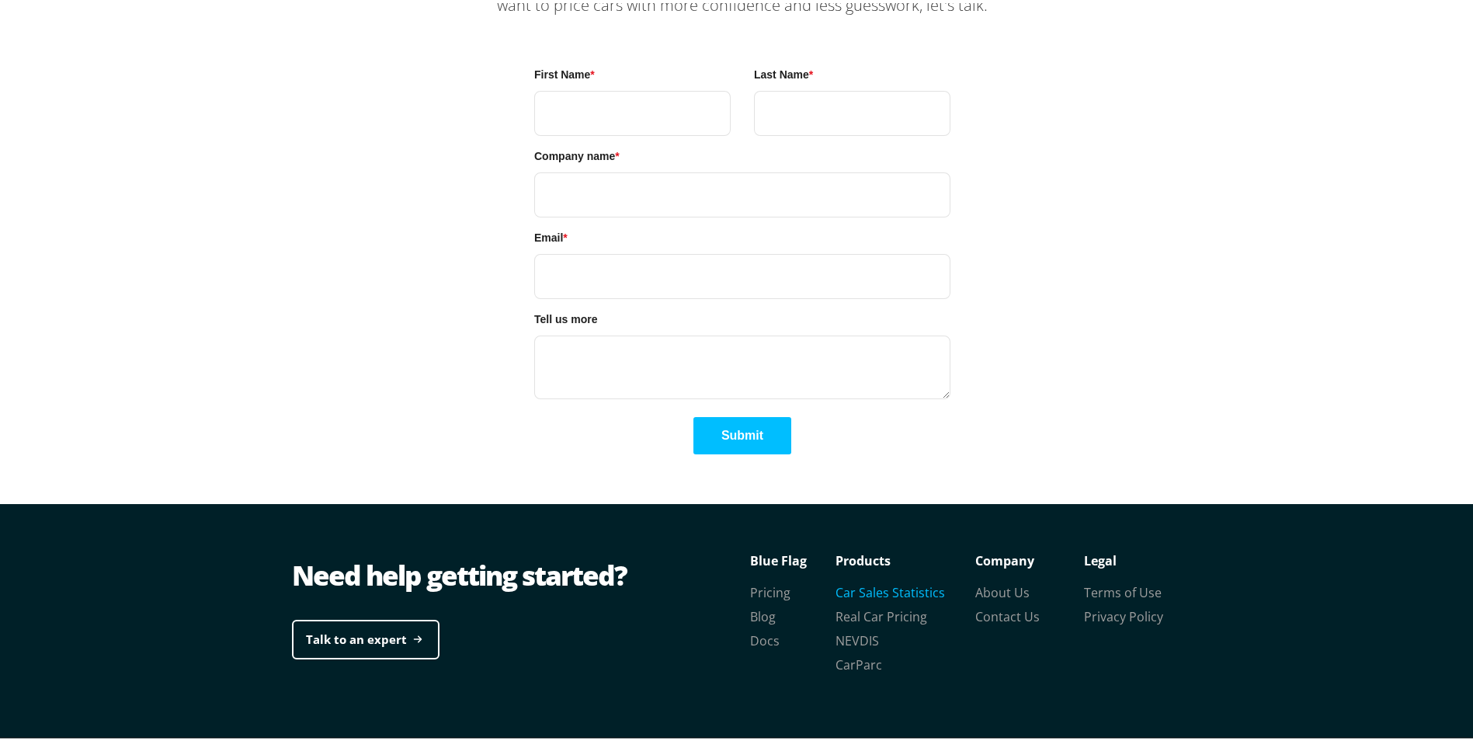
click at [878, 581] on link "Car Sales Statistics" at bounding box center [890, 589] width 109 height 17
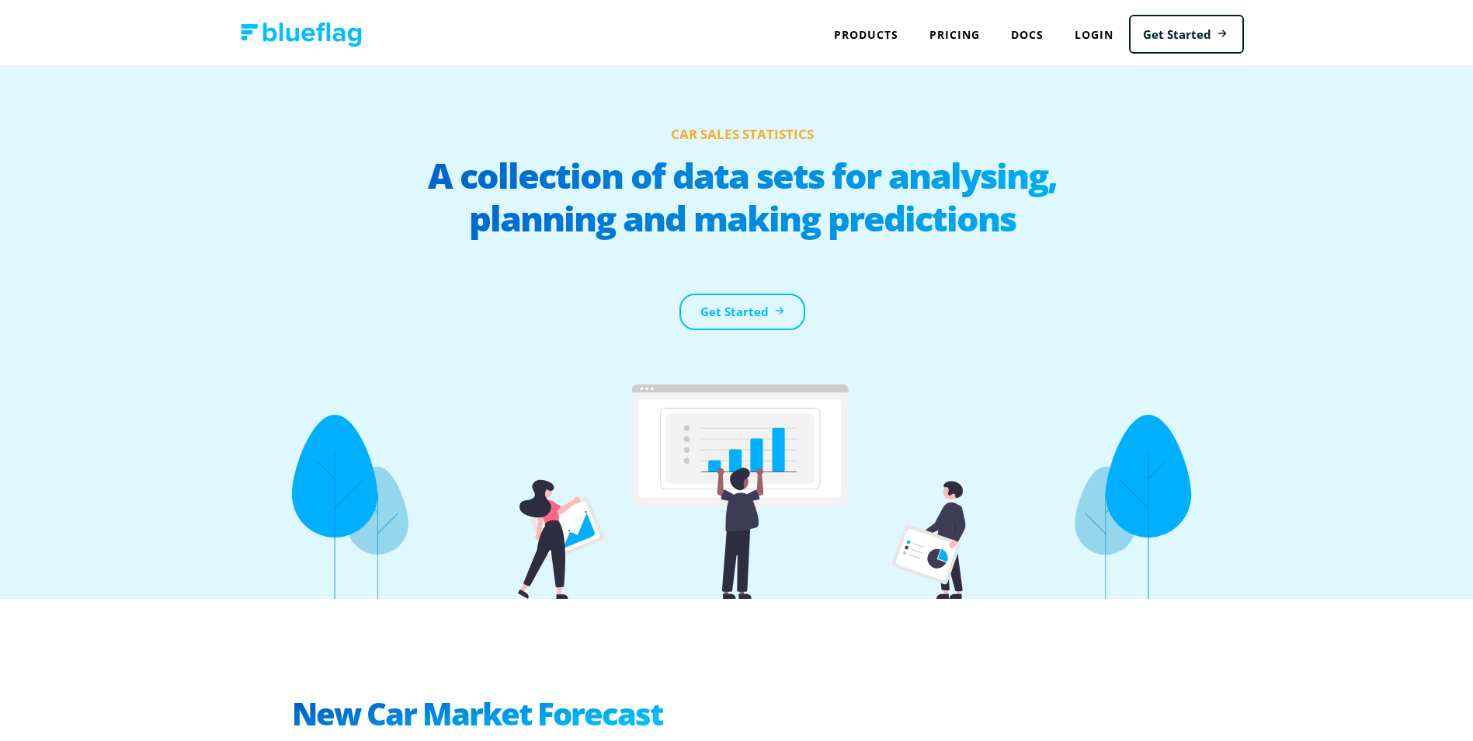
drag, startPoint x: 733, startPoint y: 607, endPoint x: 709, endPoint y: 199, distance: 409.2
click at [656, 224] on h2 "A collection of data sets for analysing, planning and making predictions" at bounding box center [742, 213] width 901 height 124
click at [656, 223] on h2 "A collection of data sets for analysing, planning and making predictions" at bounding box center [742, 213] width 901 height 124
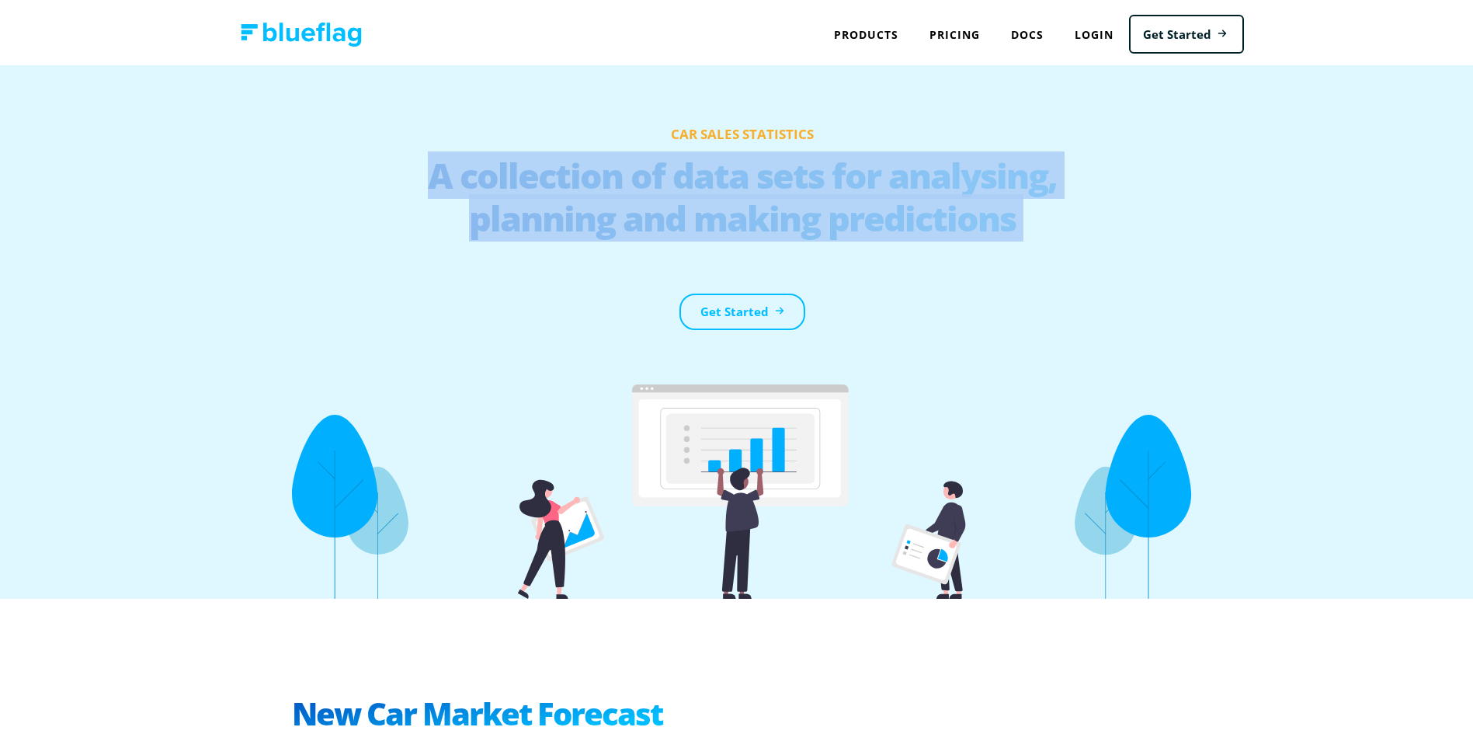
click at [657, 223] on h2 "A collection of data sets for analysing, planning and making predictions" at bounding box center [742, 213] width 901 height 124
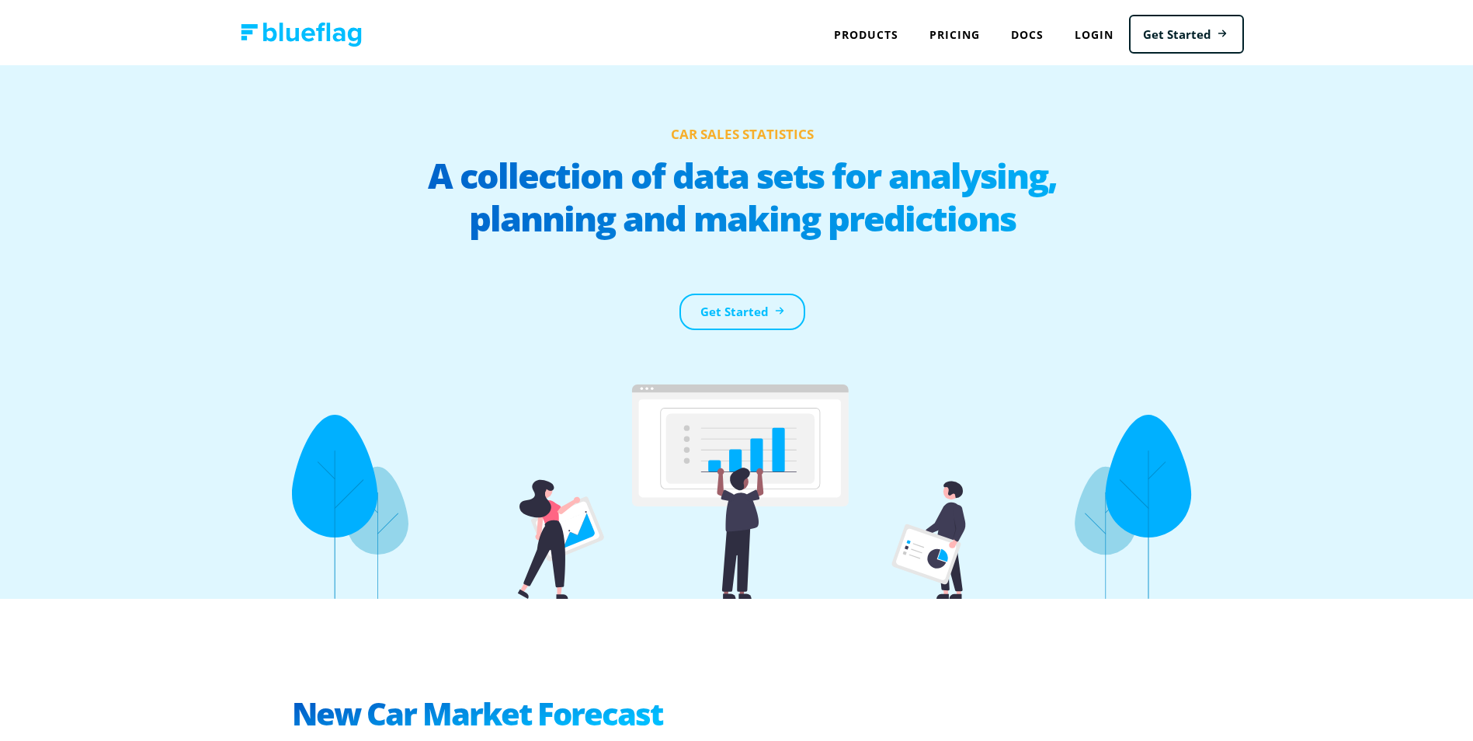
drag, startPoint x: 657, startPoint y: 223, endPoint x: 1181, endPoint y: 318, distance: 532.6
click at [1181, 318] on section "Car Sales Statistics A collection of data sets for analysing, planning and maki…" at bounding box center [742, 329] width 901 height 434
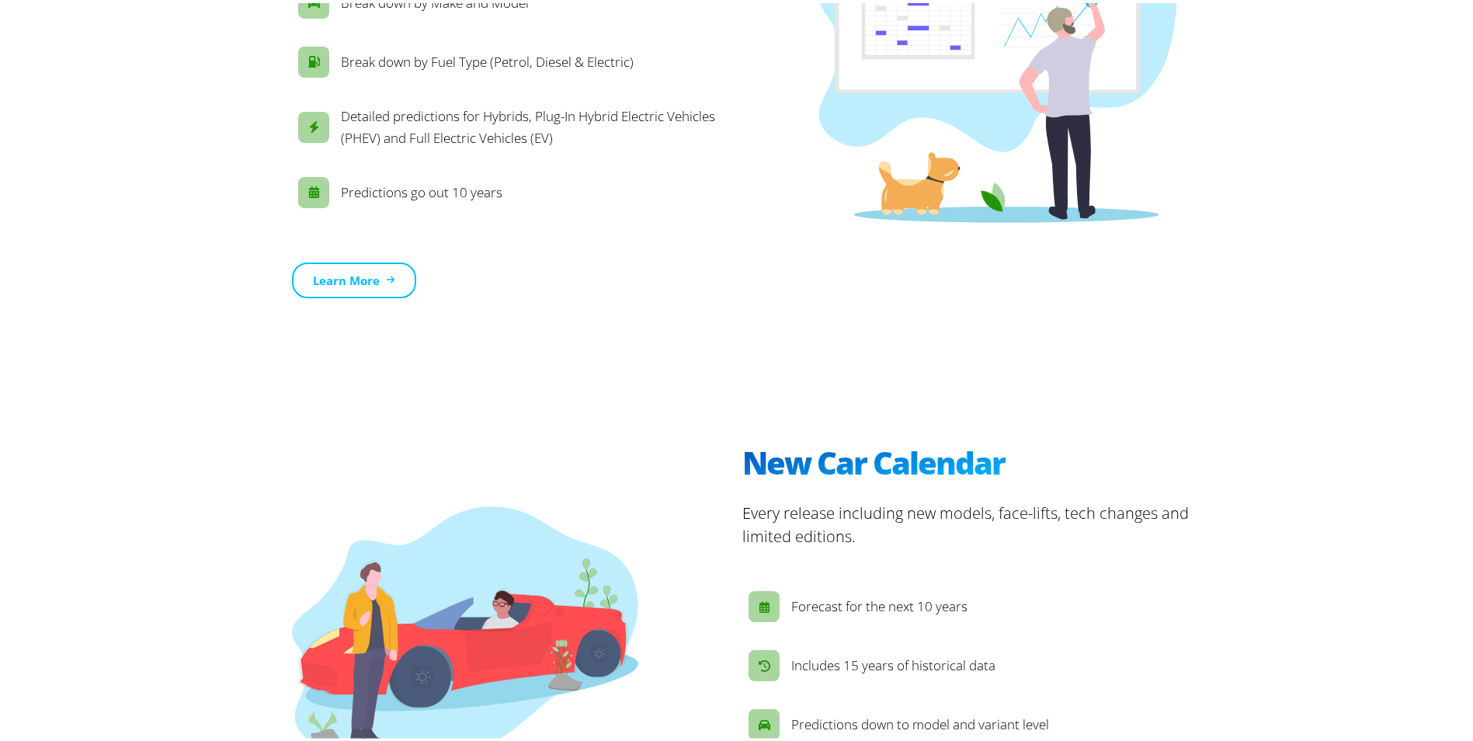
scroll to position [699, 0]
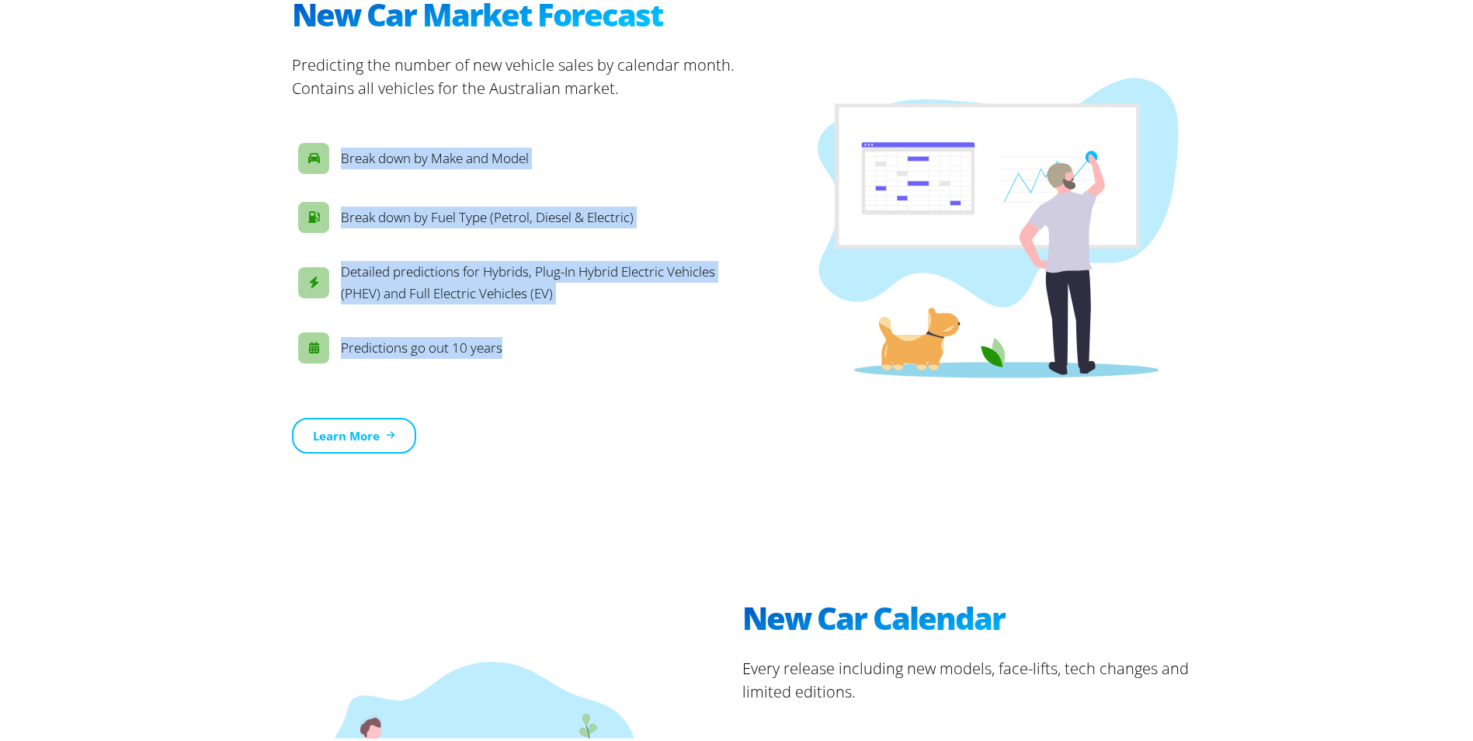
drag, startPoint x: 582, startPoint y: 367, endPoint x: 311, endPoint y: 166, distance: 337.0
click at [311, 166] on div "Break down by Make and Model Break down by Fuel Type (Petrol, Diesel & Electric…" at bounding box center [517, 250] width 450 height 306
drag, startPoint x: 311, startPoint y: 166, endPoint x: 394, endPoint y: 208, distance: 93.1
click at [394, 208] on p "Break down by Fuel Type (Petrol, Diesel & Electric)" at bounding box center [487, 214] width 293 height 22
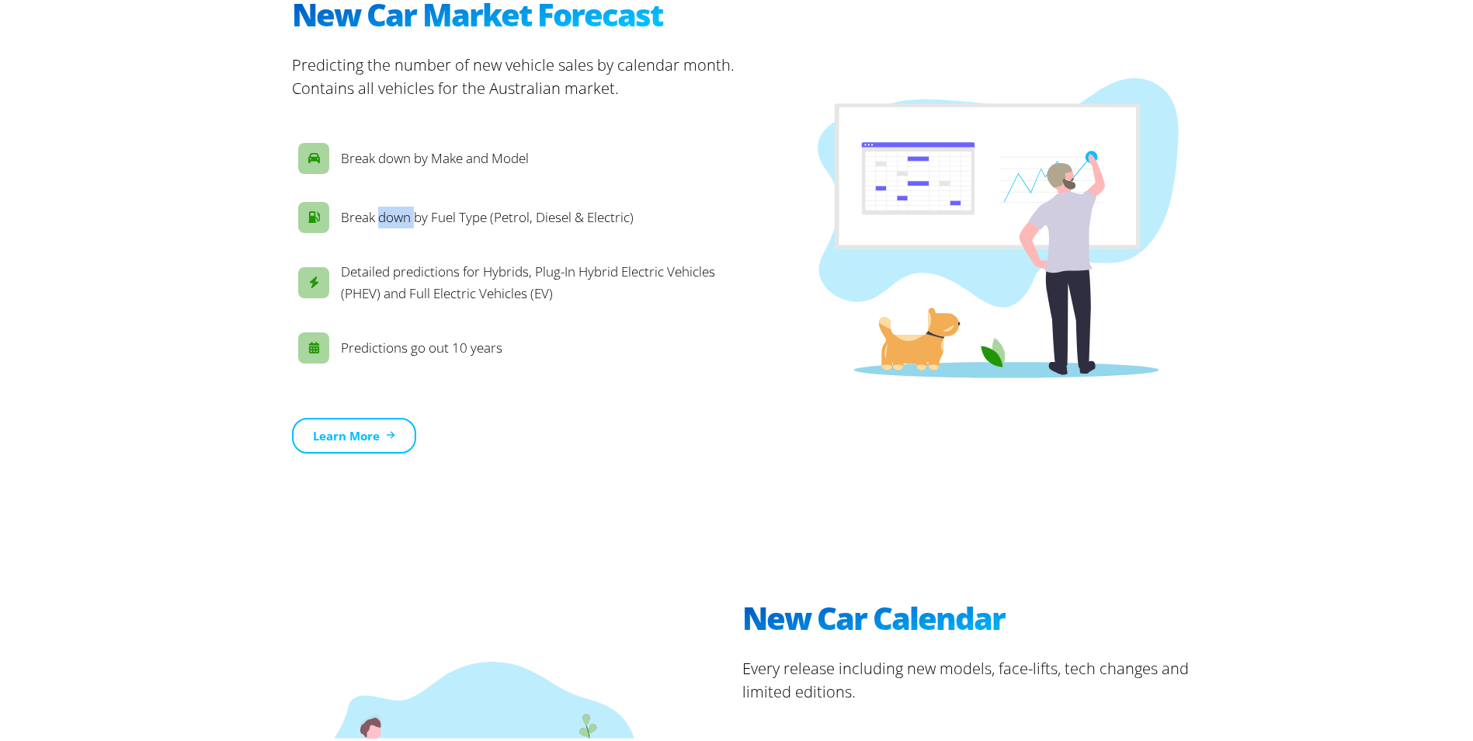
click at [394, 208] on p "Break down by Fuel Type (Petrol, Diesel & Electric)" at bounding box center [487, 214] width 293 height 22
drag, startPoint x: 394, startPoint y: 208, endPoint x: 419, endPoint y: 268, distance: 64.7
click at [419, 268] on p "Detailed predictions for Hybrids, Plug-In Hybrid Electric Vehicles (PHEV) and F…" at bounding box center [538, 279] width 395 height 43
click at [416, 268] on p "Detailed predictions for Hybrids, Plug-In Hybrid Electric Vehicles (PHEV) and F…" at bounding box center [538, 279] width 395 height 43
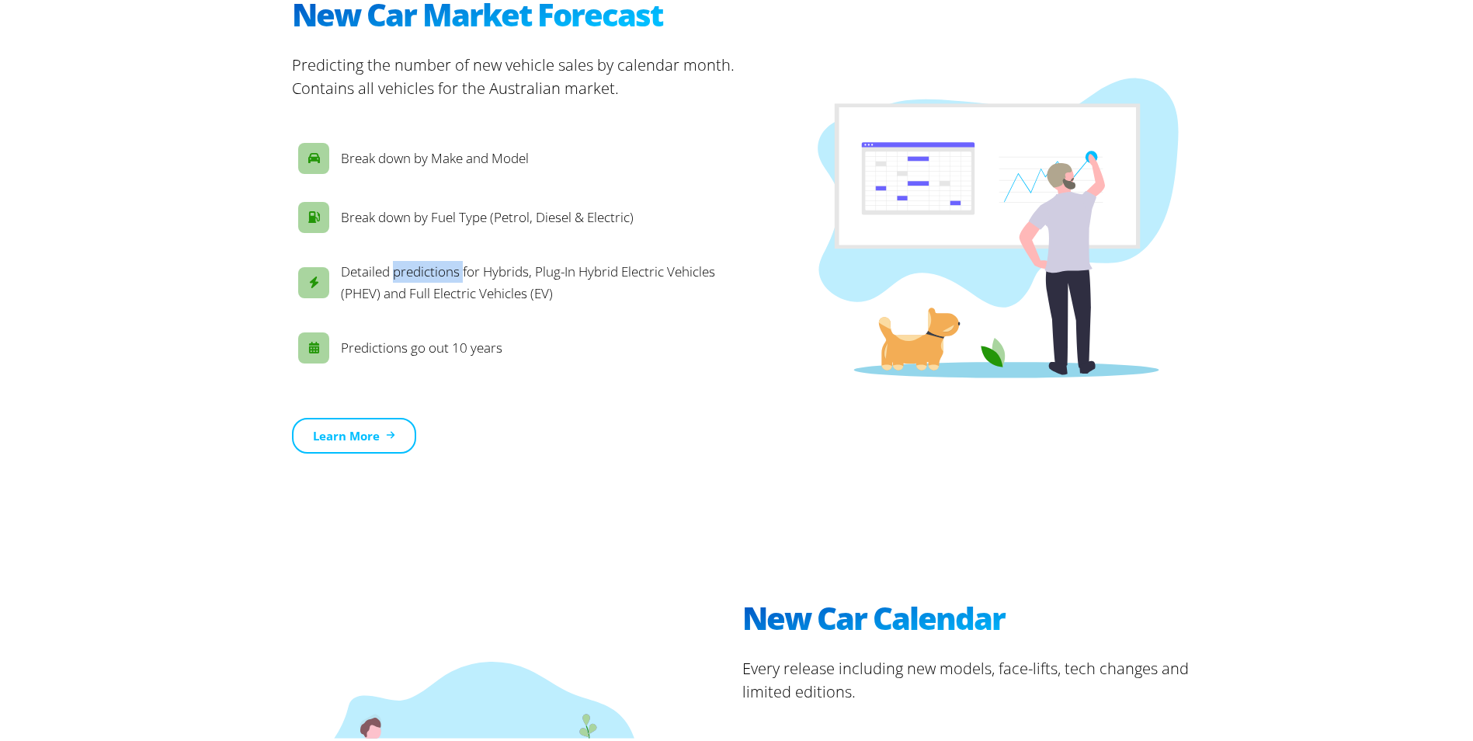
click at [415, 266] on p "Detailed predictions for Hybrids, Plug-In Hybrid Electric Vehicles (PHEV) and F…" at bounding box center [538, 279] width 395 height 43
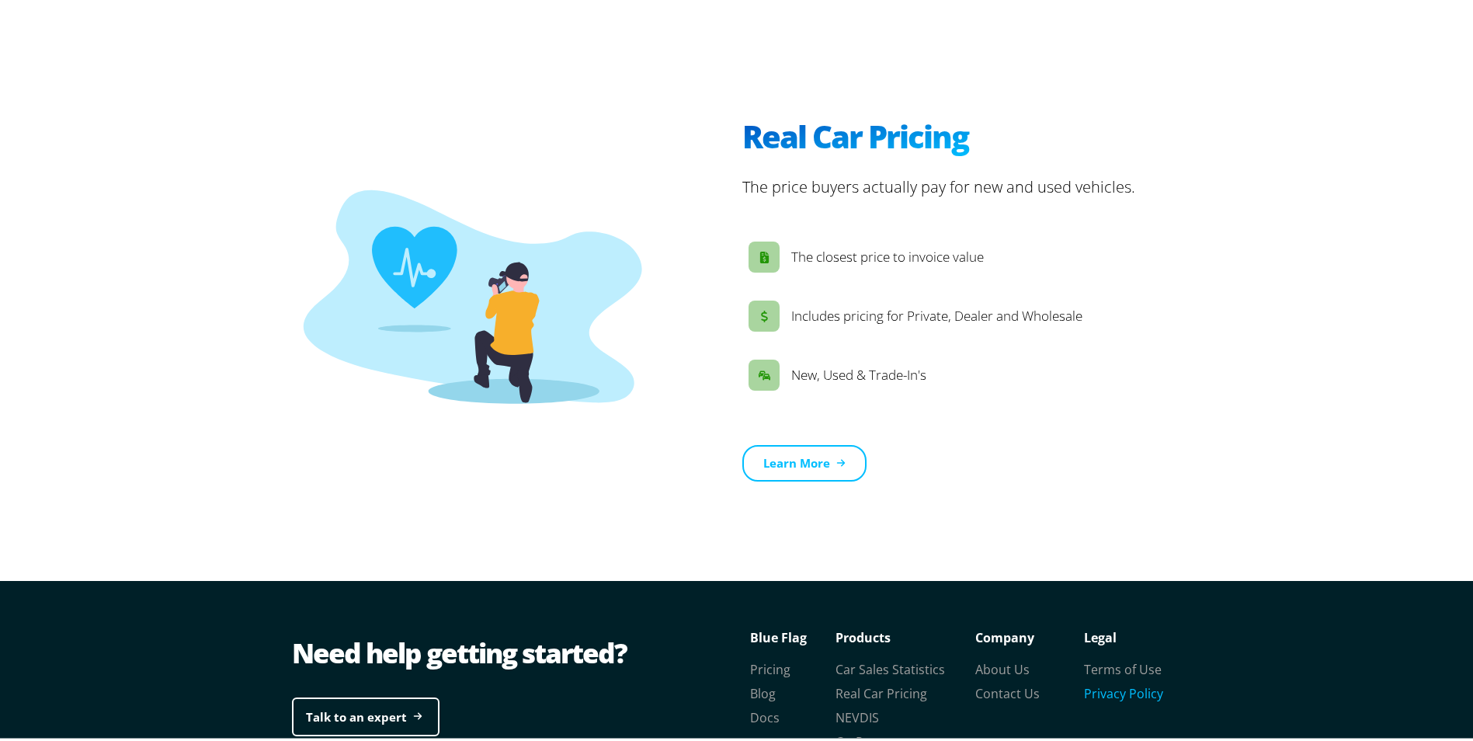
scroll to position [2339, 0]
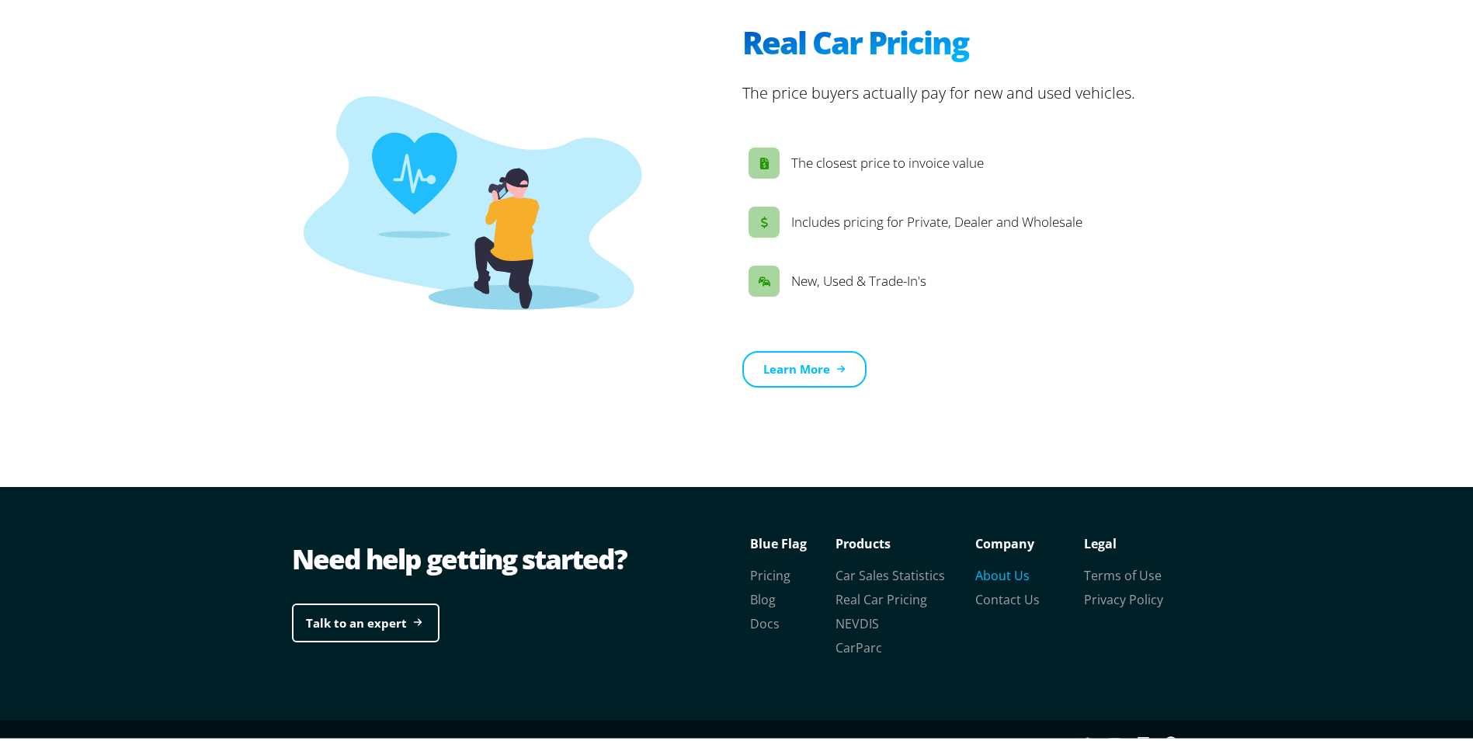
click at [995, 564] on link "About Us" at bounding box center [1002, 572] width 54 height 17
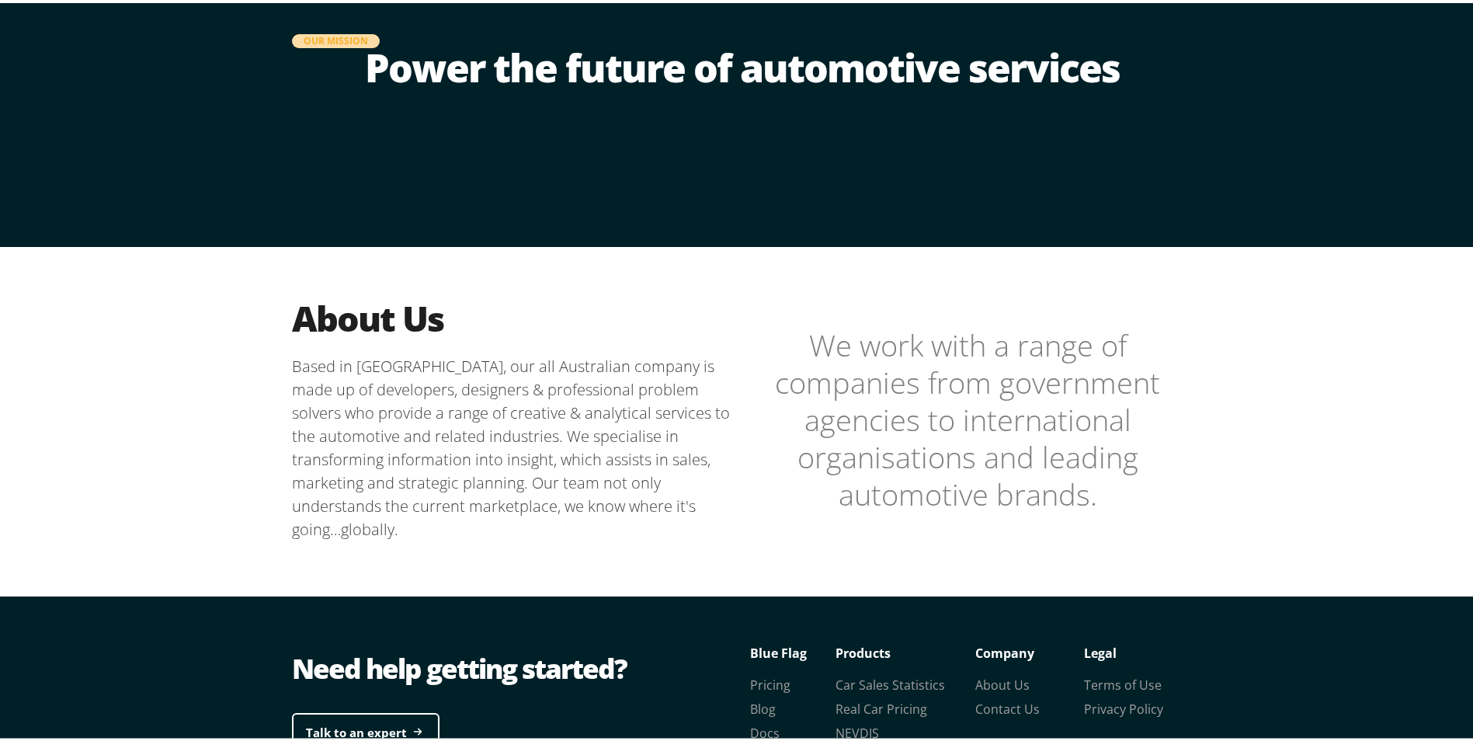
drag, startPoint x: 992, startPoint y: 670, endPoint x: 957, endPoint y: 734, distance: 72.6
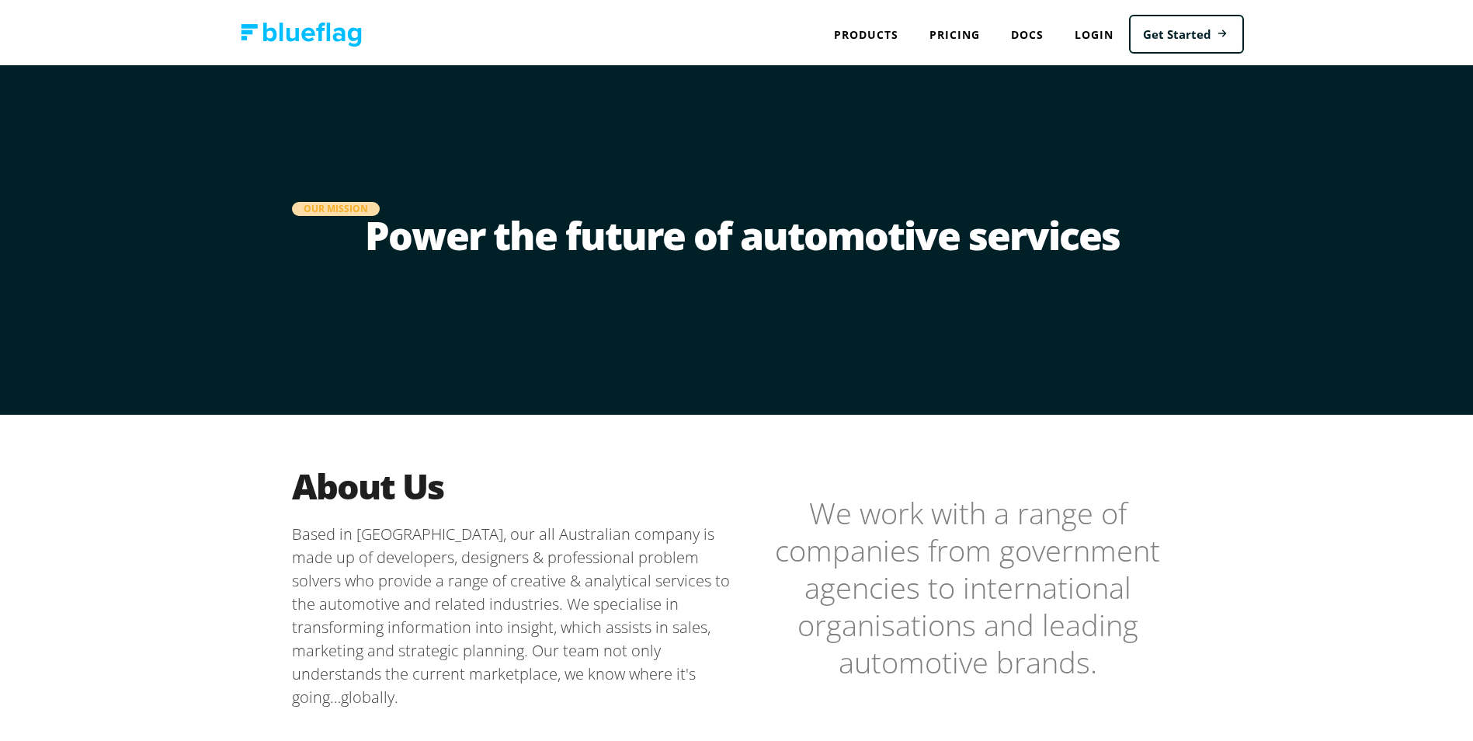
drag, startPoint x: 981, startPoint y: 608, endPoint x: 844, endPoint y: 180, distance: 449.2
click at [1016, 37] on link "Docs" at bounding box center [1027, 32] width 64 height 32
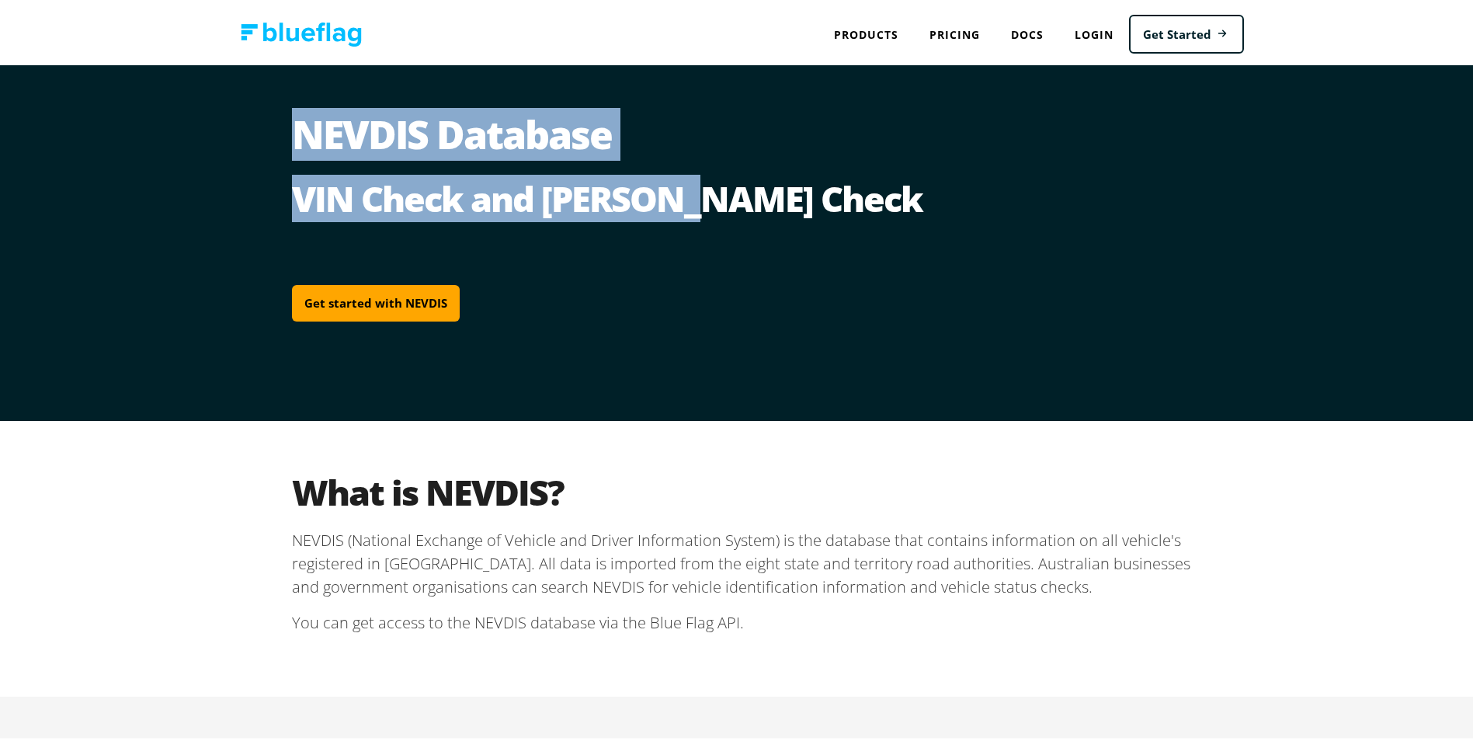
drag, startPoint x: 235, startPoint y: 120, endPoint x: 679, endPoint y: 212, distance: 454.3
click at [679, 212] on div "NEVDIS Database VIN Check and Rego Check Get started with NEVDIS" at bounding box center [742, 240] width 1485 height 356
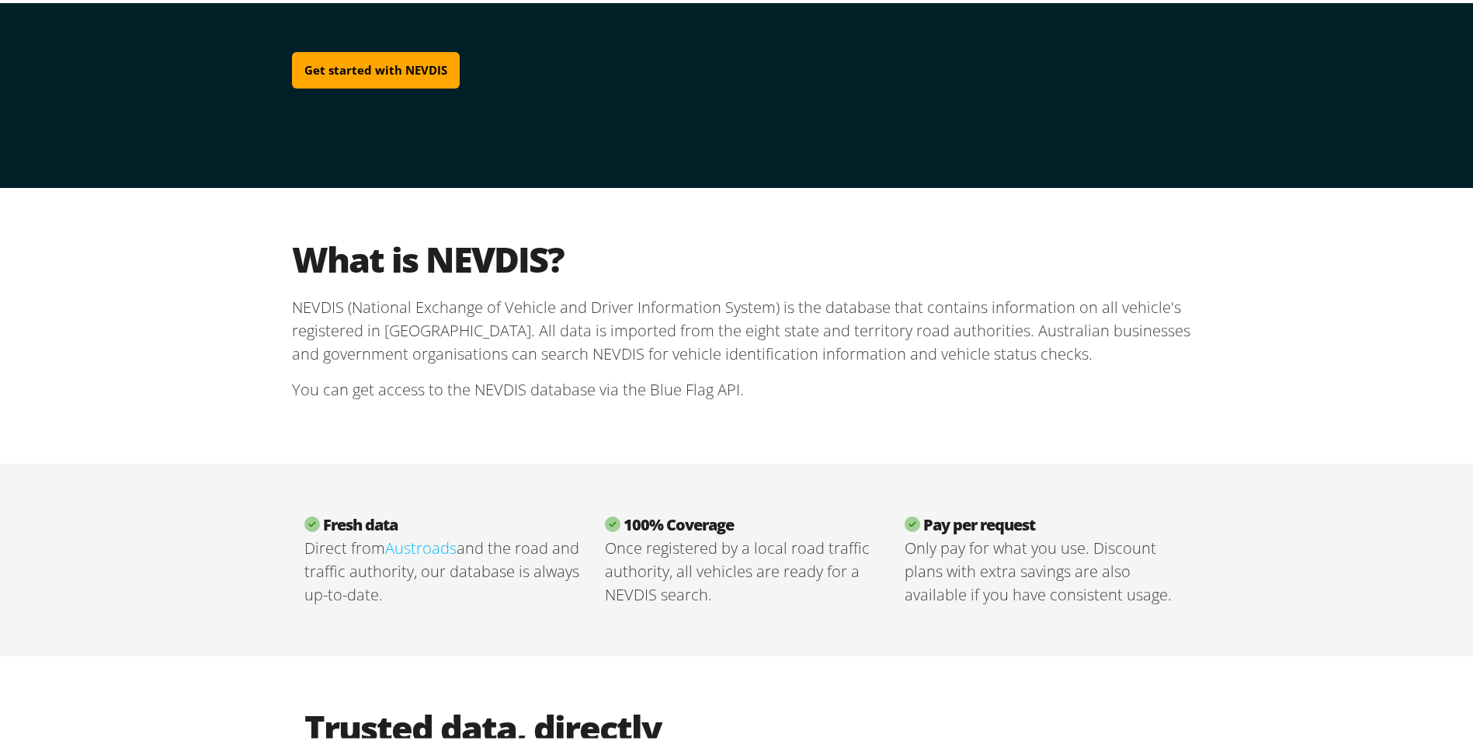
click at [433, 585] on p "Direct from Austroads and the road and traffic authority, our database is alway…" at bounding box center [442, 568] width 276 height 70
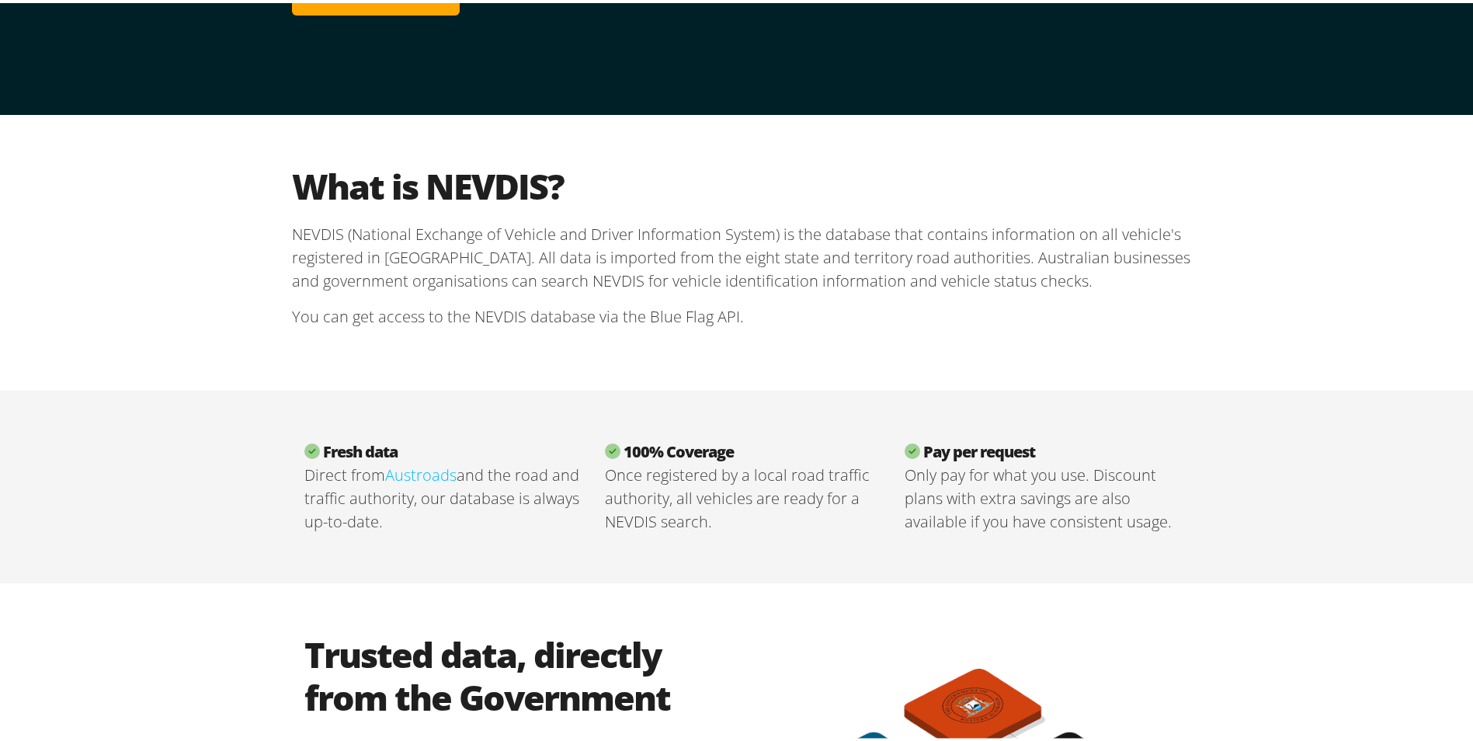
scroll to position [388, 0]
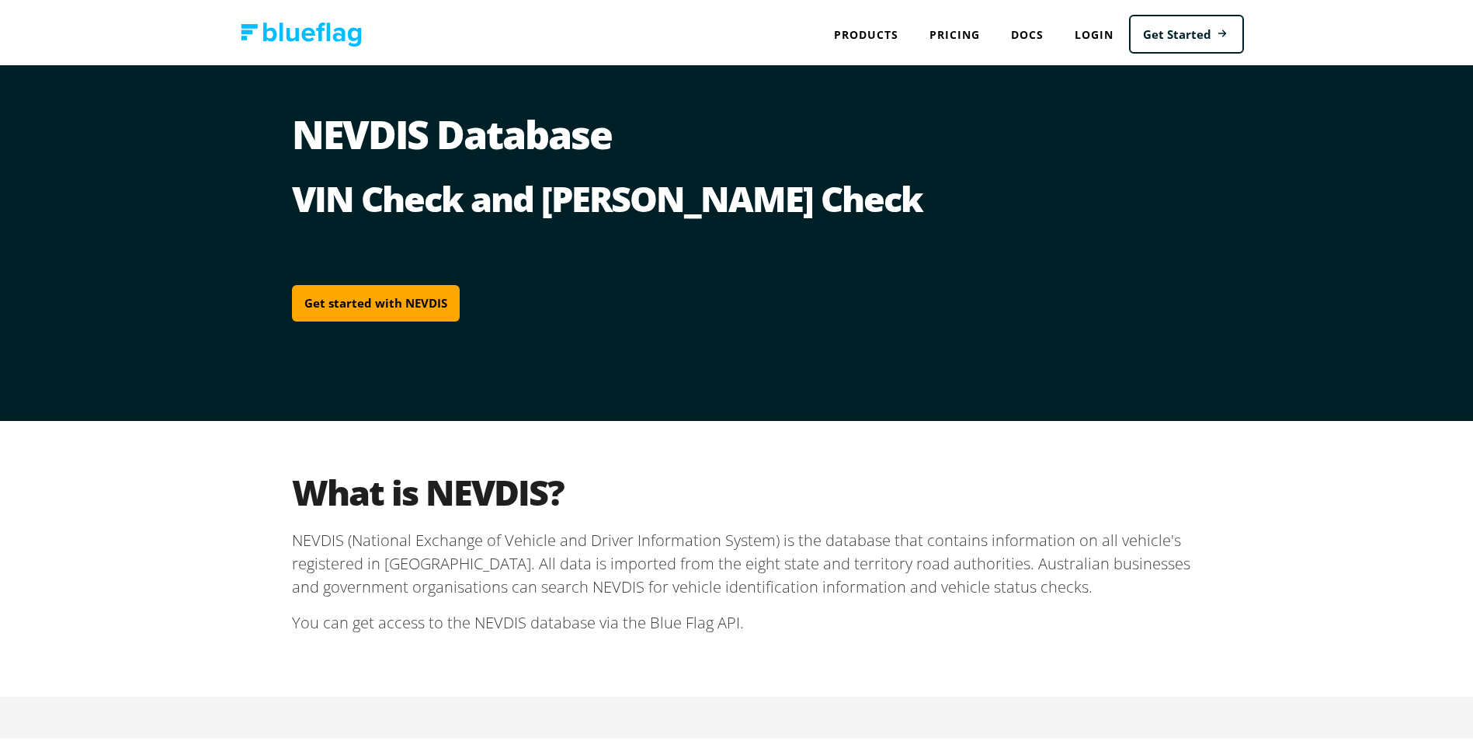
drag, startPoint x: 564, startPoint y: 371, endPoint x: 547, endPoint y: 191, distance: 181.0
